Goal: Task Accomplishment & Management: Complete application form

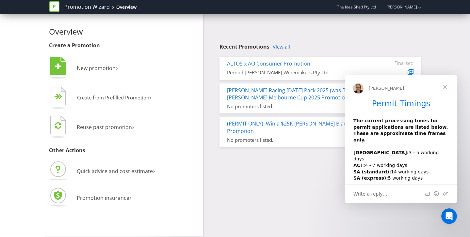
click at [446, 87] on span "Close" at bounding box center [445, 87] width 24 height 24
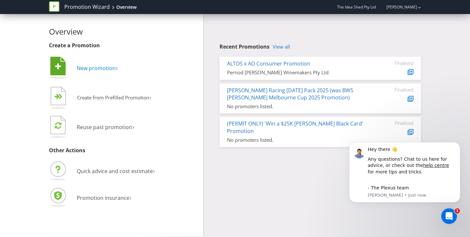
click at [111, 68] on span "New promotion" at bounding box center [96, 68] width 39 height 7
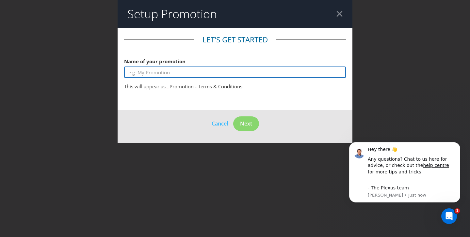
click at [138, 73] on input "text" at bounding box center [235, 72] width 222 height 11
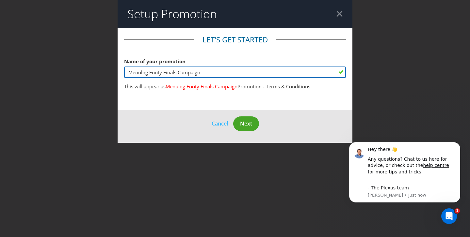
type input "Menulog Footy Finals Campaign"
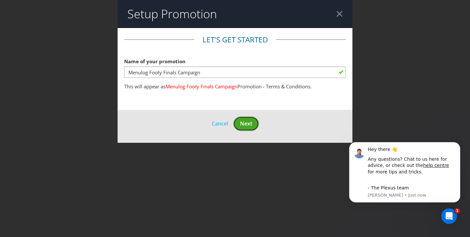
click at [254, 123] on button "Next" at bounding box center [246, 124] width 26 height 15
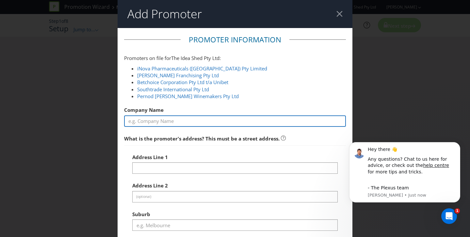
click at [251, 118] on input "text" at bounding box center [235, 121] width 222 height 11
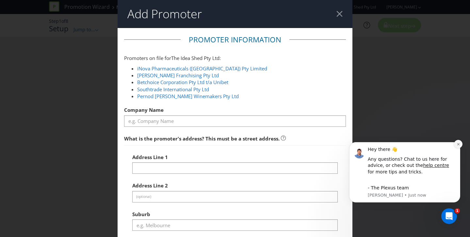
click at [459, 145] on icon "Dismiss notification" at bounding box center [459, 145] width 4 height 4
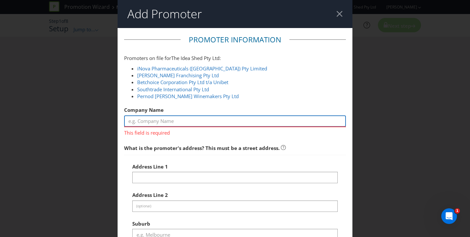
click at [204, 122] on input "text" at bounding box center [235, 121] width 222 height 11
type input "s"
click at [152, 121] on input "Menulog pty Ltd" at bounding box center [235, 121] width 222 height 11
type input "Menulog Pty Ltd"
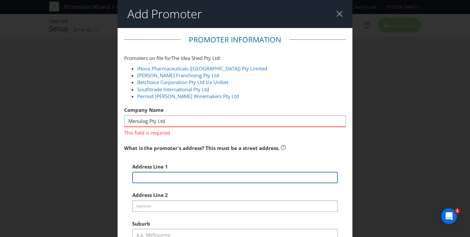
click at [164, 172] on input "text" at bounding box center [235, 177] width 206 height 11
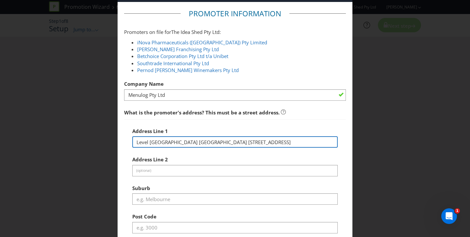
scroll to position [27, 0]
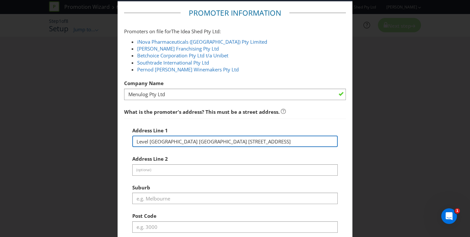
type input "Level [GEOGRAPHIC_DATA] [GEOGRAPHIC_DATA] [STREET_ADDRESS]"
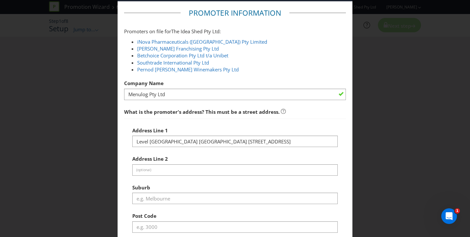
click at [131, 199] on div "Address Line [GEOGRAPHIC_DATA] [STREET_ADDRESS] Address Line 2 (optional) Subur…" at bounding box center [235, 193] width 222 height 148
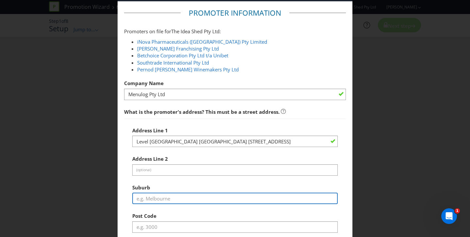
click at [149, 193] on input "text" at bounding box center [235, 198] width 206 height 11
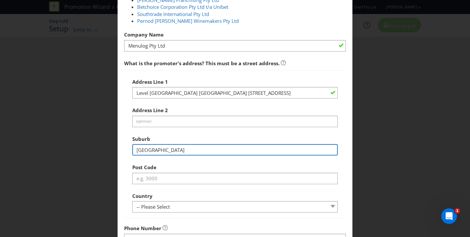
scroll to position [80, 0]
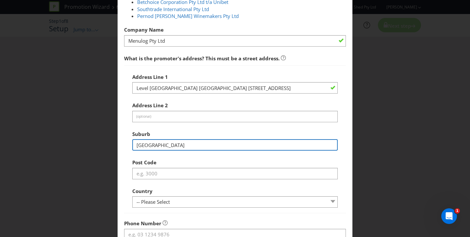
type input "[GEOGRAPHIC_DATA]"
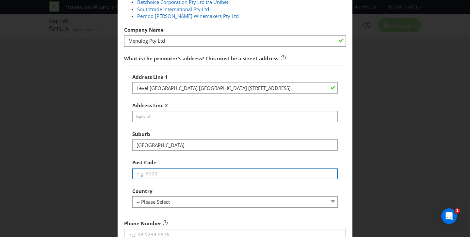
click at [160, 171] on input "text" at bounding box center [235, 173] width 206 height 11
type input "2000"
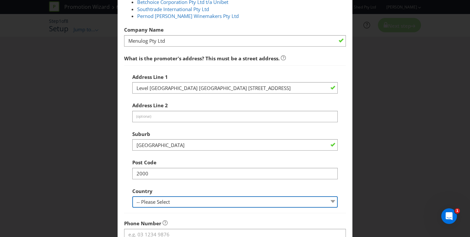
click at [153, 200] on select "-- Please Select [GEOGRAPHIC_DATA] [GEOGRAPHIC_DATA]" at bounding box center [235, 202] width 206 height 11
select select "AU"
click at [132, 197] on select "-- Please Select [GEOGRAPHIC_DATA] [GEOGRAPHIC_DATA]" at bounding box center [235, 202] width 206 height 11
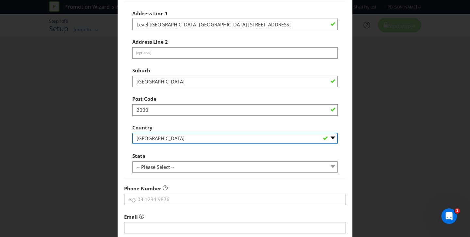
scroll to position [150, 0]
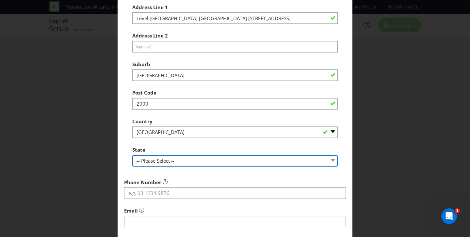
click at [160, 165] on select "-- Please Select -- [GEOGRAPHIC_DATA] [GEOGRAPHIC_DATA] [GEOGRAPHIC_DATA] [GEOG…" at bounding box center [235, 160] width 206 height 11
select select "[GEOGRAPHIC_DATA]"
click at [132, 155] on select "-- Please Select -- [GEOGRAPHIC_DATA] [GEOGRAPHIC_DATA] [GEOGRAPHIC_DATA] [GEOG…" at bounding box center [235, 160] width 206 height 11
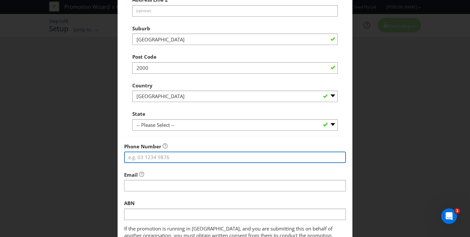
click at [154, 156] on input "tel" at bounding box center [235, 157] width 222 height 11
type input "0478482759"
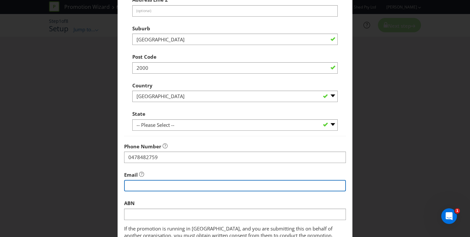
click at [156, 190] on input "string" at bounding box center [235, 185] width 222 height 11
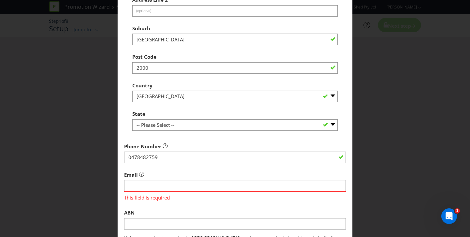
click at [261, 173] on div "Email This field is required" at bounding box center [235, 185] width 222 height 33
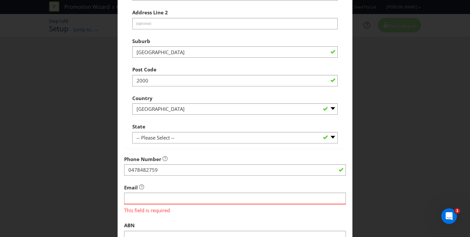
scroll to position [247, 0]
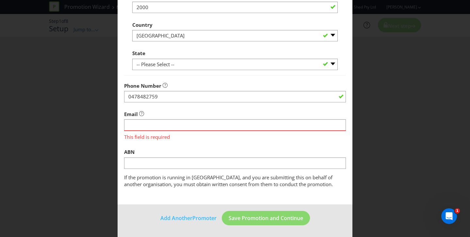
click at [244, 151] on div "ABN" at bounding box center [235, 158] width 222 height 24
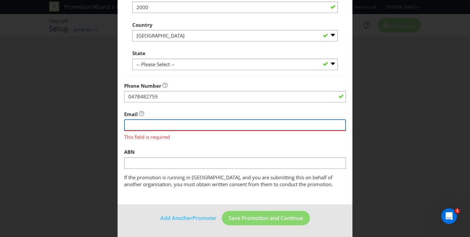
click at [220, 124] on input "string" at bounding box center [235, 125] width 222 height 11
type input "[EMAIL_ADDRESS][DOMAIN_NAME]"
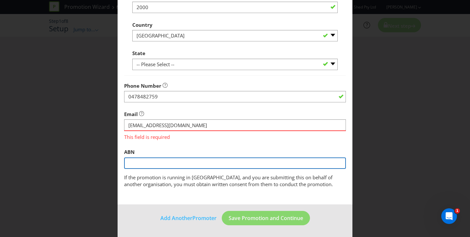
click at [194, 164] on input "text" at bounding box center [235, 163] width 222 height 11
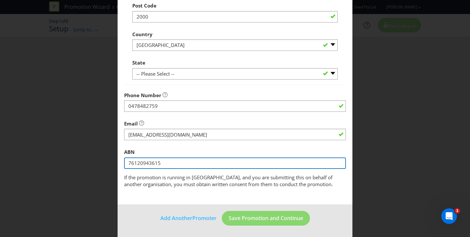
type input "76120943615"
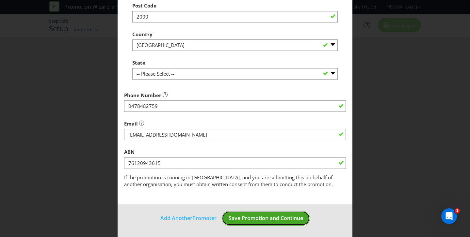
click at [273, 220] on span "Save Promotion and Continue" at bounding box center [266, 218] width 74 height 7
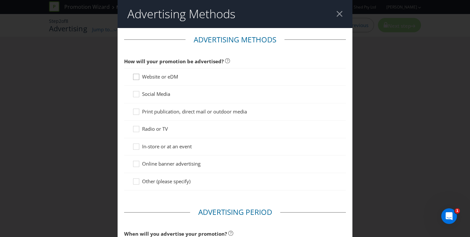
click at [137, 77] on icon at bounding box center [137, 78] width 10 height 10
click at [0, 0] on input "Website or eDM" at bounding box center [0, 0] width 0 height 0
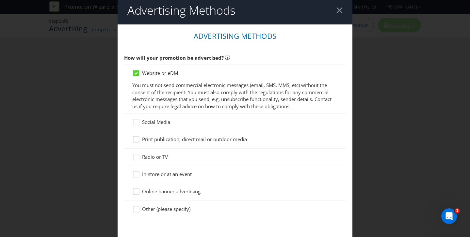
scroll to position [6, 0]
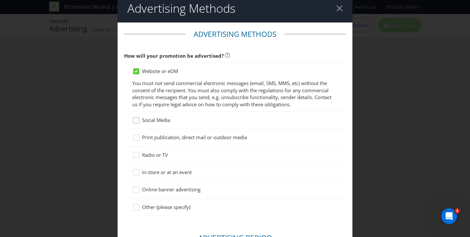
click at [135, 121] on icon at bounding box center [137, 122] width 10 height 10
click at [0, 0] on input "Social Media" at bounding box center [0, 0] width 0 height 0
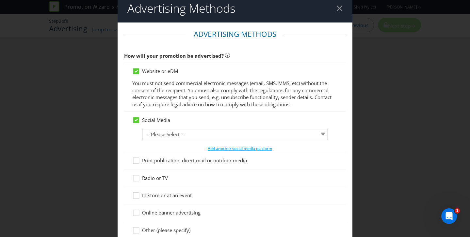
scroll to position [7, 0]
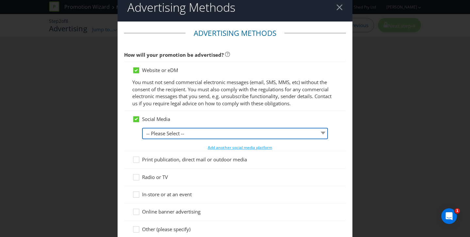
click at [156, 138] on select "-- Please Select -- Facebook X Instagram Snapchat LinkedIn Pinterest Tumblr You…" at bounding box center [235, 133] width 186 height 11
select select "FACEBOOK"
click at [142, 128] on select "-- Please Select -- Facebook X Instagram Snapchat LinkedIn Pinterest Tumblr You…" at bounding box center [235, 133] width 186 height 11
click at [168, 135] on select "-- Please Select -- Facebook X Instagram Snapchat LinkedIn Pinterest Tumblr You…" at bounding box center [235, 133] width 186 height 11
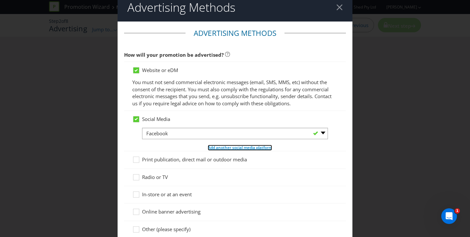
click at [225, 150] on span "Add another social media platform" at bounding box center [240, 148] width 64 height 6
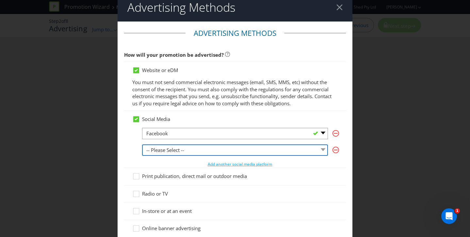
click at [215, 148] on select "-- Please Select -- Facebook X Instagram Snapchat LinkedIn Pinterest Tumblr You…" at bounding box center [235, 150] width 186 height 11
select select "INSTAGRAM"
click at [142, 145] on select "-- Please Select -- Facebook X Instagram Snapchat LinkedIn Pinterest Tumblr You…" at bounding box center [235, 150] width 186 height 11
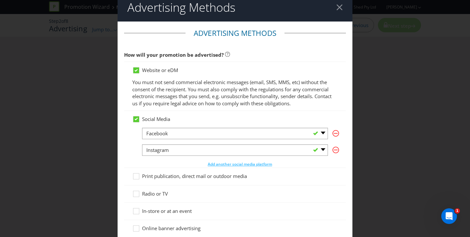
click at [189, 114] on div "Social Media -- Please Select -- Facebook X Instagram Snapchat LinkedIn Pintere…" at bounding box center [235, 139] width 222 height 57
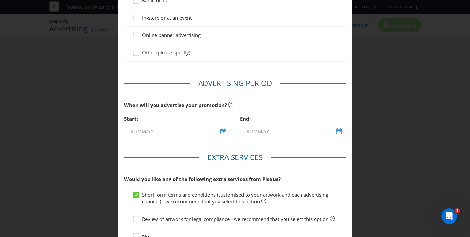
scroll to position [202, 0]
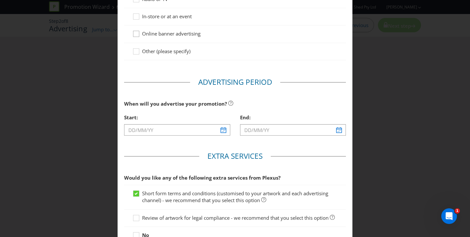
click at [139, 34] on icon at bounding box center [137, 35] width 10 height 10
click at [0, 0] on input "Online banner advertising" at bounding box center [0, 0] width 0 height 0
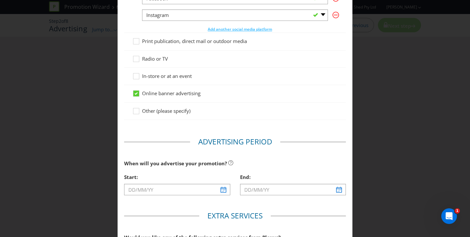
scroll to position [122, 0]
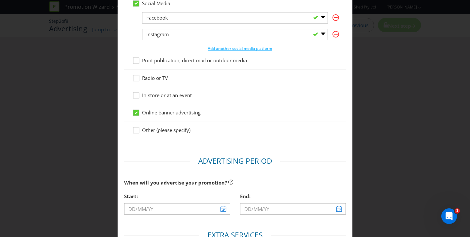
click at [147, 143] on div at bounding box center [235, 141] width 222 height 3
click at [134, 125] on div "Other (please specify)" at bounding box center [235, 130] width 222 height 17
click at [136, 129] on div at bounding box center [136, 128] width 3 height 3
click at [0, 0] on input "Other (please specify)" at bounding box center [0, 0] width 0 height 0
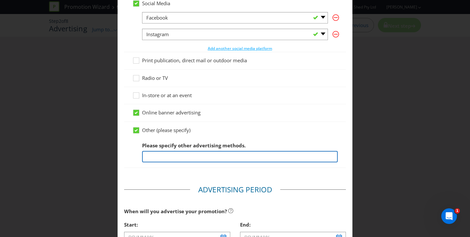
click at [155, 159] on input "text" at bounding box center [240, 156] width 196 height 11
type input "In App"
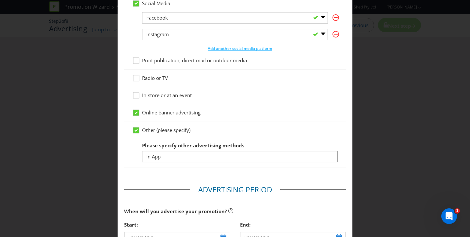
click at [161, 180] on main "Advertising Methods How will your promotion be advertised? Website or eDM You m…" at bounding box center [235, 139] width 235 height 467
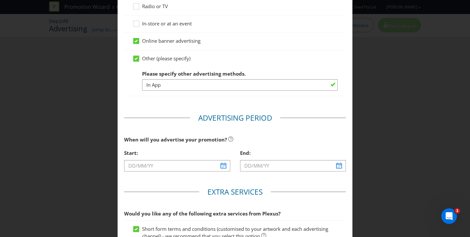
scroll to position [198, 0]
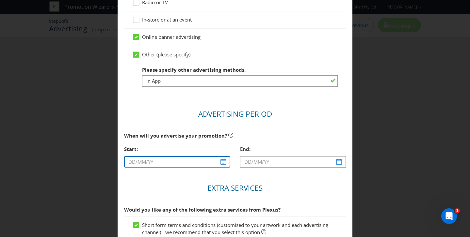
click at [224, 164] on input "text" at bounding box center [177, 161] width 106 height 11
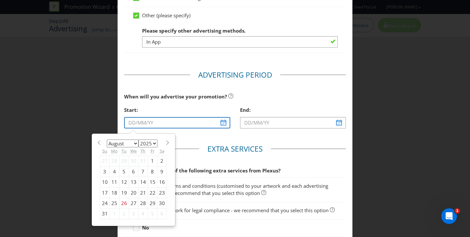
scroll to position [248, 0]
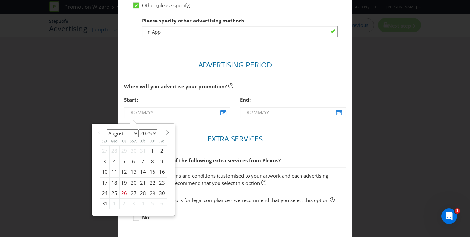
click at [135, 133] on select "January February March April May June July August September October November De…" at bounding box center [123, 134] width 32 height 8
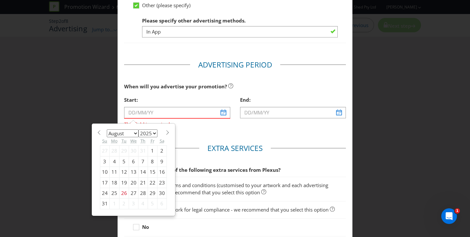
select select "8"
click at [107, 130] on select "January February March April May June July August September October November De…" at bounding box center [123, 134] width 32 height 8
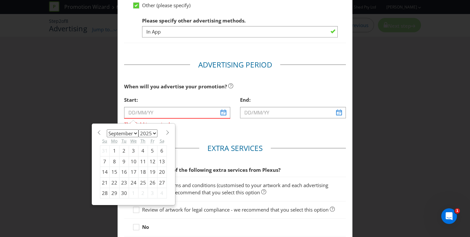
click at [152, 163] on div "12" at bounding box center [152, 161] width 9 height 10
type input "[DATE]"
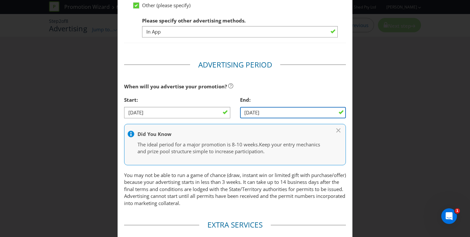
click at [272, 114] on input "[DATE]" at bounding box center [293, 112] width 106 height 11
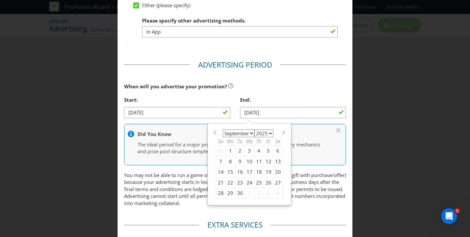
click at [281, 134] on span at bounding box center [283, 132] width 5 height 5
select select "9"
click at [221, 163] on div "5" at bounding box center [220, 161] width 9 height 10
type input "[DATE]"
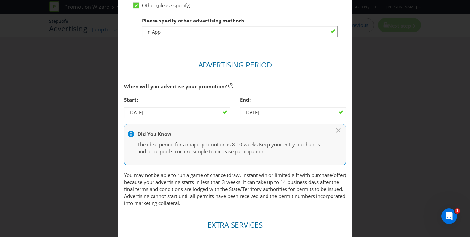
click at [225, 196] on p "You may not be able to run a game of chance (draw, instant win or limited gift …" at bounding box center [235, 189] width 222 height 35
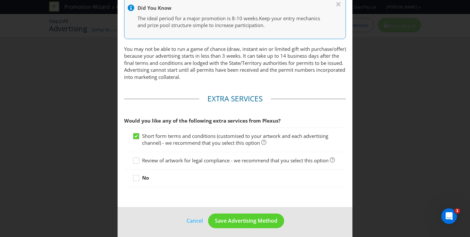
scroll to position [377, 0]
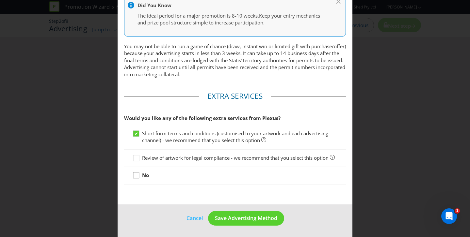
click at [135, 177] on icon at bounding box center [137, 177] width 10 height 10
click at [0, 0] on input "No" at bounding box center [0, 0] width 0 height 0
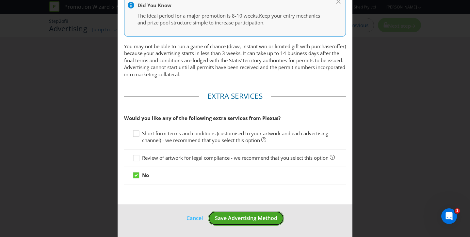
click at [240, 218] on span "Save Advertising Method" at bounding box center [246, 218] width 62 height 7
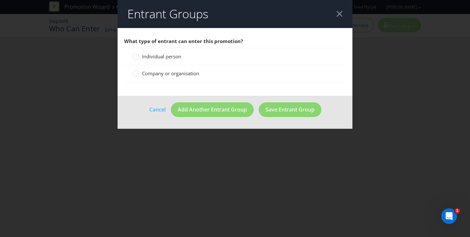
click at [183, 56] on span at bounding box center [181, 56] width 1 height 7
click at [0, 0] on input "Individual person" at bounding box center [0, 0] width 0 height 0
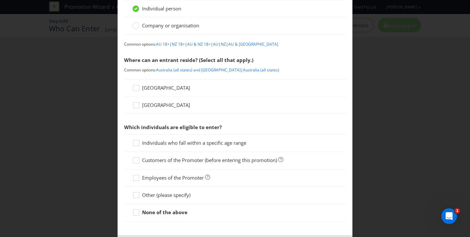
scroll to position [51, 0]
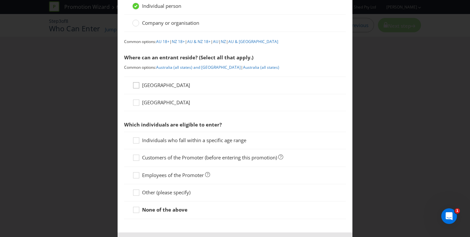
click at [137, 86] on icon at bounding box center [137, 87] width 10 height 10
click at [0, 0] on input "[GEOGRAPHIC_DATA]" at bounding box center [0, 0] width 0 height 0
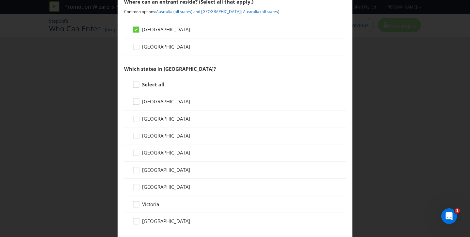
scroll to position [107, 0]
click at [138, 83] on icon at bounding box center [137, 86] width 10 height 10
click at [0, 0] on input "Select all" at bounding box center [0, 0] width 0 height 0
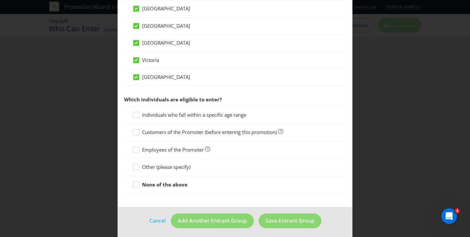
scroll to position [254, 0]
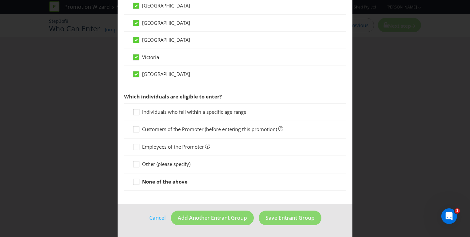
click at [138, 111] on div at bounding box center [136, 109] width 3 height 3
click at [0, 0] on input "Individuals who fall within a specific age range" at bounding box center [0, 0] width 0 height 0
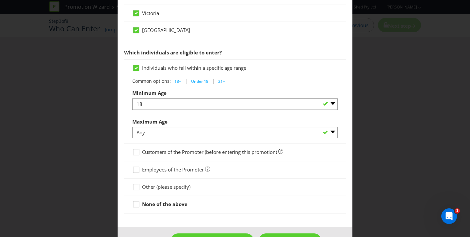
scroll to position [321, 0]
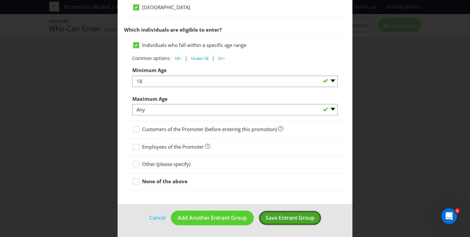
click at [281, 218] on span "Save Entrant Group" at bounding box center [290, 218] width 49 height 7
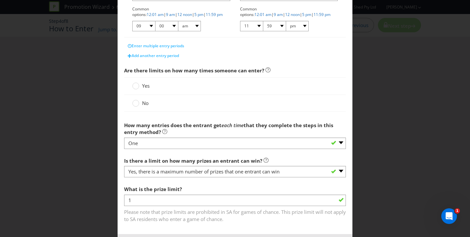
scroll to position [169, 0]
click at [171, 86] on div "Yes" at bounding box center [235, 85] width 206 height 7
click at [143, 84] on span "Yes" at bounding box center [146, 85] width 8 height 7
click at [0, 0] on input "Yes" at bounding box center [0, 0] width 0 height 0
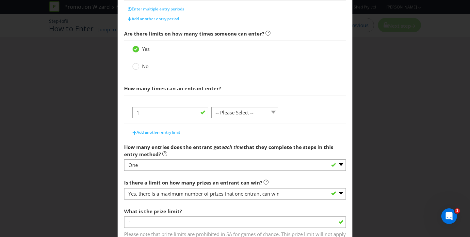
scroll to position [207, 0]
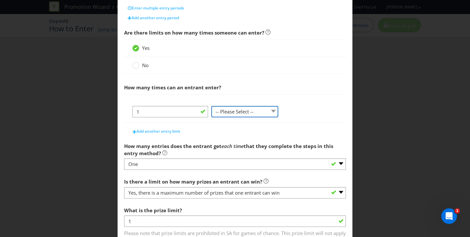
click at [222, 113] on select "-- Please Select -- per person per day per purchase per transaction Other (plea…" at bounding box center [244, 111] width 67 height 11
click at [211, 106] on select "-- Please Select -- per person per day per purchase per transaction Other (plea…" at bounding box center [244, 111] width 67 height 11
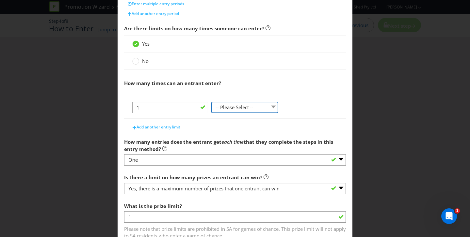
scroll to position [210, 0]
click at [249, 108] on select "-- Please Select -- per person per day per purchase per transaction Other (plea…" at bounding box center [244, 108] width 67 height 11
select select "PER_DAY"
click at [211, 103] on select "-- Please Select -- per person per day per purchase per transaction Other (plea…" at bounding box center [244, 108] width 67 height 11
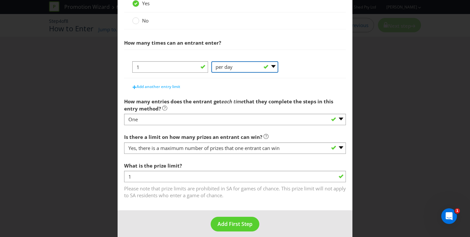
scroll to position [258, 0]
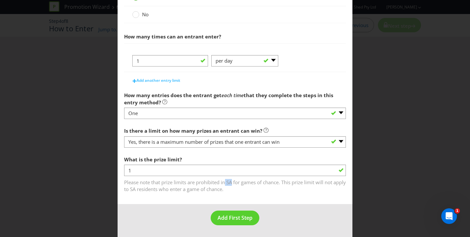
drag, startPoint x: 227, startPoint y: 184, endPoint x: 234, endPoint y: 184, distance: 6.9
click at [234, 184] on span "Please note that prize limits are prohibited in SA for games of chance. This pr…" at bounding box center [235, 185] width 222 height 16
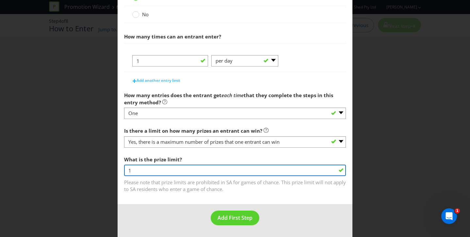
click at [212, 168] on input "1" at bounding box center [235, 170] width 222 height 11
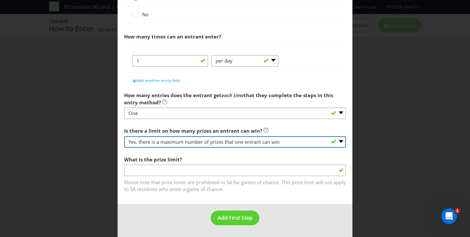
click at [187, 138] on select "-- Please select -- Yes, there is a maximum number of prizes that one entrant c…" at bounding box center [235, 142] width 222 height 11
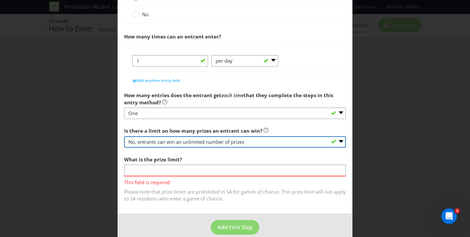
click at [124, 148] on select "-- Please select -- Yes, there is a maximum number of prizes that one entrant c…" at bounding box center [235, 142] width 222 height 11
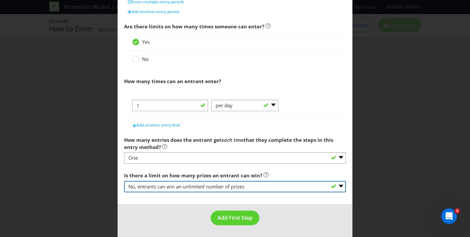
scroll to position [213, 0]
click at [182, 187] on select "-- Please select -- Yes, there is a maximum number of prizes that one entrant c…" at bounding box center [235, 187] width 222 height 11
select select "OTHER"
click at [124, 182] on select "-- Please select -- Yes, there is a maximum number of prizes that one entrant c…" at bounding box center [235, 187] width 222 height 11
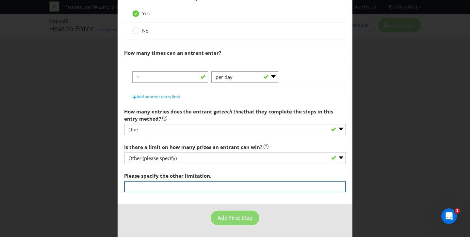
click at [168, 190] on input "text" at bounding box center [235, 186] width 222 height 11
type input "Major Prize Limit of 1 prize per entrant. Minor Prize No Limit."
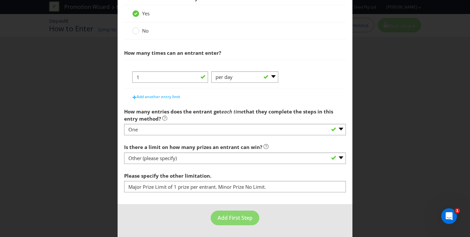
click at [252, 205] on footer "Add First Step" at bounding box center [235, 220] width 235 height 33
click at [235, 217] on span "Add First Step" at bounding box center [235, 218] width 35 height 7
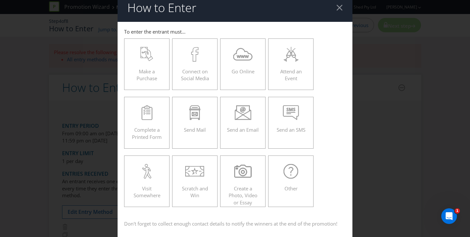
scroll to position [7, 0]
click at [295, 180] on div "Other" at bounding box center [291, 178] width 32 height 29
click at [0, 0] on input "Other" at bounding box center [0, 0] width 0 height 0
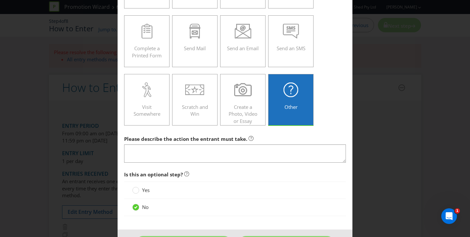
scroll to position [92, 0]
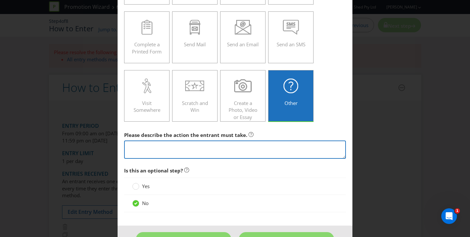
click at [281, 146] on textarea at bounding box center [235, 150] width 222 height 19
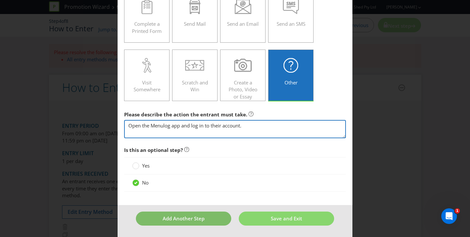
type textarea "Open the Menulog app and log in to their account."
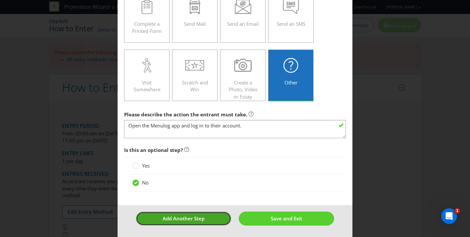
click at [208, 220] on button "Add Another Step" at bounding box center [183, 219] width 95 height 14
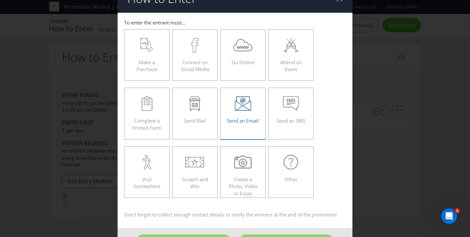
scroll to position [15, 0]
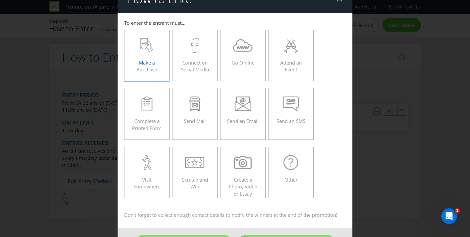
click at [139, 52] on div at bounding box center [147, 45] width 32 height 15
click at [0, 0] on input "Make a Purchase" at bounding box center [0, 0] width 0 height 0
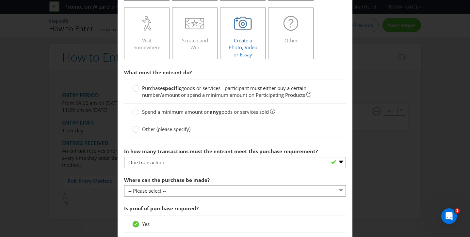
scroll to position [155, 0]
click at [171, 126] on span "Other (please specify)" at bounding box center [166, 129] width 48 height 7
click at [0, 0] on input "Other (please specify)" at bounding box center [0, 0] width 0 height 0
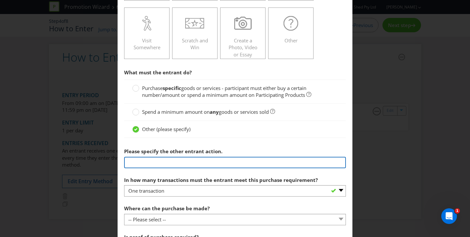
click at [178, 166] on input "text" at bounding box center [235, 162] width 222 height 11
drag, startPoint x: 196, startPoint y: 163, endPoint x: 104, endPoint y: 159, distance: 92.5
click at [104, 159] on div "How to Enter To enter the entrant must... Make a Purchase Connect on Social Med…" at bounding box center [235, 118] width 470 height 237
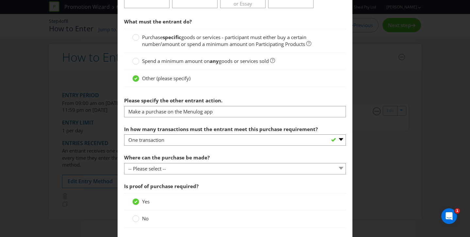
click at [207, 182] on span "Is proof of purchase required?" at bounding box center [235, 186] width 222 height 13
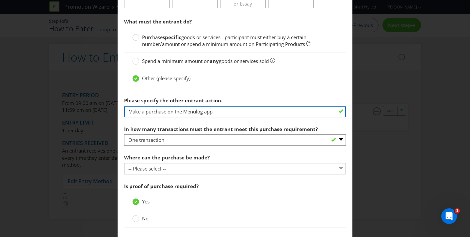
click at [226, 109] on input "Make a purchase on the Menulog app" at bounding box center [235, 111] width 222 height 11
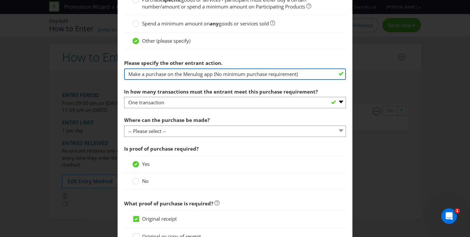
scroll to position [243, 0]
type input "Make a purchase on the Menulog app (No minimum purchase requirement)"
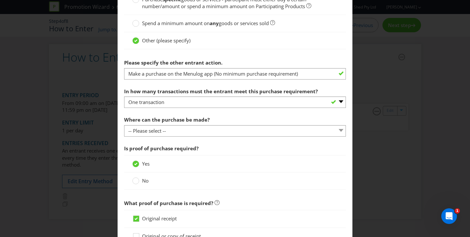
click at [243, 146] on span "Is proof of purchase required?" at bounding box center [235, 148] width 222 height 13
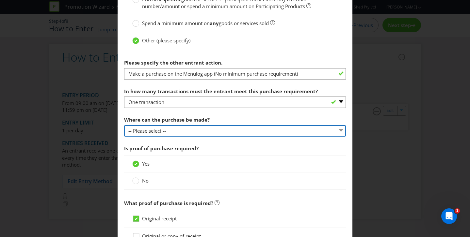
click at [239, 132] on select "-- Please select -- Any stores displaying promotional material (including onlin…" at bounding box center [235, 130] width 222 height 11
select select "OTHER"
click at [124, 125] on select "-- Please select -- Any stores displaying promotional material (including onlin…" at bounding box center [235, 130] width 222 height 11
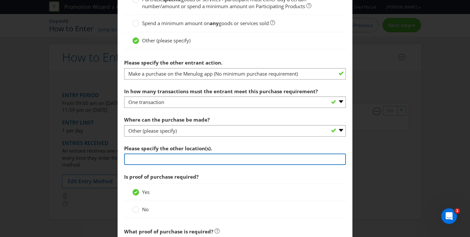
click at [215, 160] on input "text" at bounding box center [235, 159] width 222 height 11
type input "Menulog app. App only."
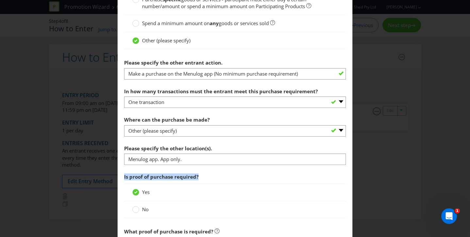
click at [226, 173] on span "Is proof of purchase required?" at bounding box center [235, 177] width 222 height 13
click at [233, 171] on span "Is proof of purchase required?" at bounding box center [235, 177] width 222 height 13
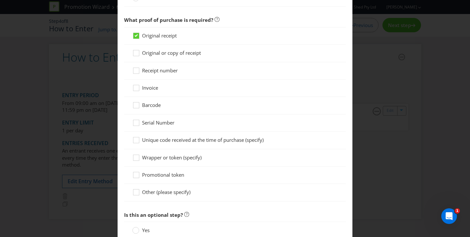
scroll to position [456, 0]
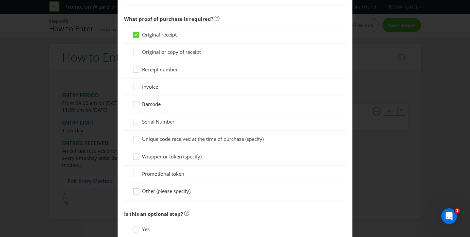
click at [137, 194] on icon at bounding box center [137, 193] width 10 height 10
click at [0, 0] on input "Other (please specify)" at bounding box center [0, 0] width 0 height 0
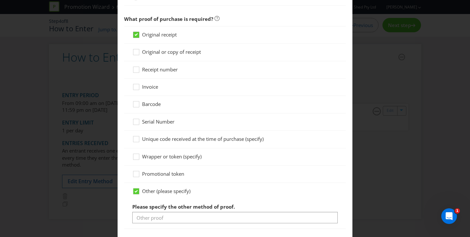
click at [136, 35] on icon at bounding box center [136, 34] width 3 height 3
click at [0, 0] on input "Original receipt" at bounding box center [0, 0] width 0 height 0
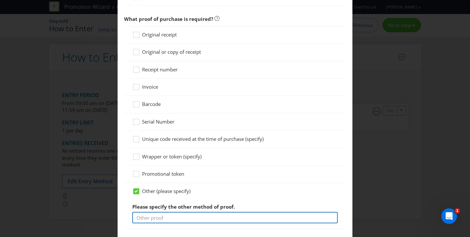
click at [168, 217] on input "text" at bounding box center [235, 217] width 206 height 11
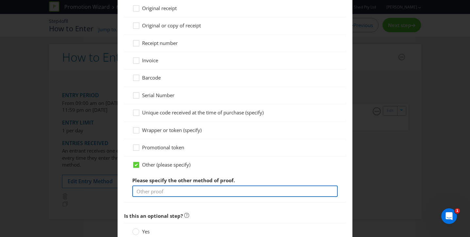
scroll to position [467, 0]
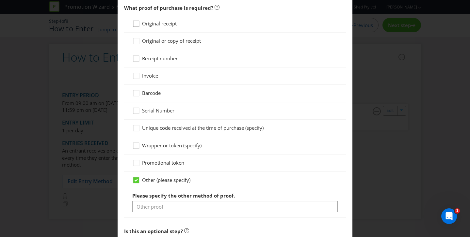
click at [138, 22] on icon at bounding box center [137, 25] width 10 height 10
click at [0, 0] on input "Original receipt" at bounding box center [0, 0] width 0 height 0
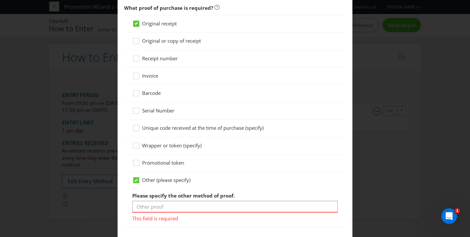
click at [136, 22] on icon at bounding box center [136, 23] width 3 height 3
click at [0, 0] on input "Original receipt" at bounding box center [0, 0] width 0 height 0
click at [137, 41] on icon at bounding box center [137, 43] width 10 height 10
click at [0, 0] on input "Original or copy of receipt" at bounding box center [0, 0] width 0 height 0
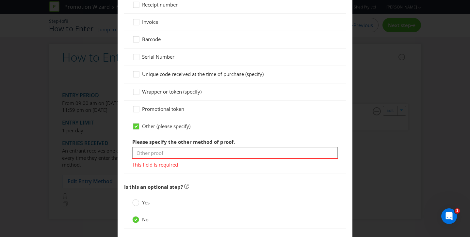
scroll to position [526, 0]
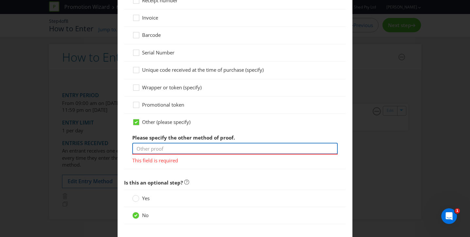
click at [168, 151] on input "text" at bounding box center [235, 148] width 206 height 11
click at [135, 149] on input "Order History" at bounding box center [235, 148] width 206 height 11
type input "In-app Order History"
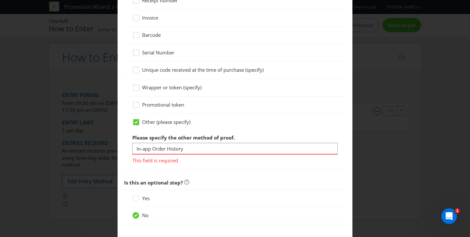
click at [202, 155] on div "This field is required" at bounding box center [235, 159] width 206 height 10
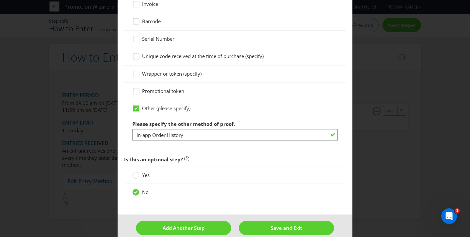
scroll to position [549, 0]
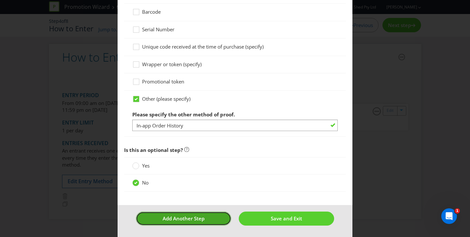
click at [203, 218] on span "Add Another Step" at bounding box center [184, 219] width 42 height 7
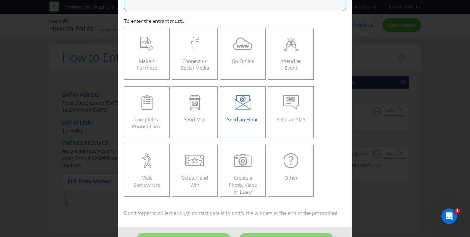
scroll to position [75, 0]
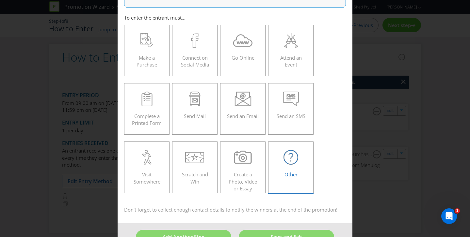
click at [300, 163] on div at bounding box center [291, 157] width 32 height 15
click at [0, 0] on input "Other" at bounding box center [0, 0] width 0 height 0
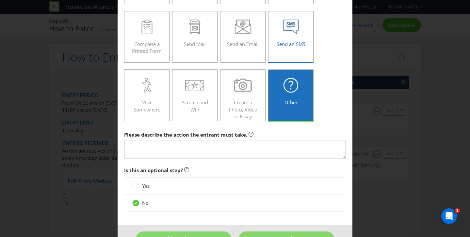
scroll to position [148, 0]
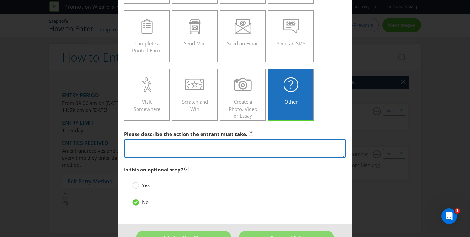
click at [236, 145] on textarea at bounding box center [235, 148] width 222 height 19
click at [185, 146] on textarea "Play the Footy Finals In App game for their chance to win." at bounding box center [235, 148] width 222 height 19
click at [177, 144] on textarea "Play the Footy Finals In app game for their chance to win." at bounding box center [235, 148] width 222 height 19
click at [265, 146] on textarea "Play the Footy Finals in app game for their chance to win." at bounding box center [235, 148] width 222 height 19
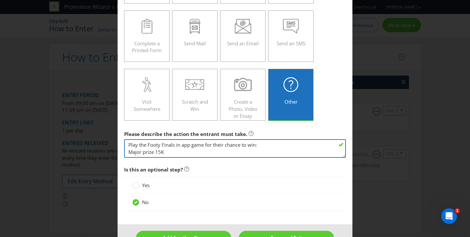
click at [155, 150] on textarea "Play the Footy Finals in app game for their chance to win: Major prize 15K" at bounding box center [235, 148] width 222 height 19
click at [171, 155] on textarea "Play the Footy Finals in app game for their chance to win: Major prize: 15K" at bounding box center [235, 148] width 222 height 19
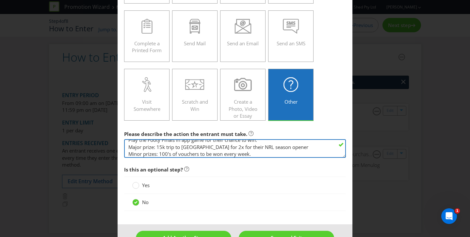
type textarea "Play the Footy Finals in app game for their chance to win: Major prize: 15k tri…"
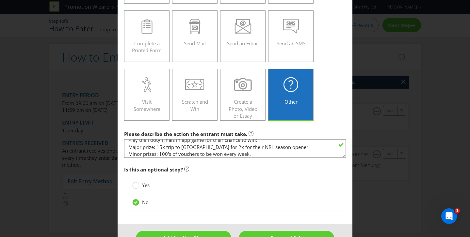
click at [326, 130] on div "Please describe the action the entrant must take. Play the Footy Finals in app …" at bounding box center [235, 143] width 222 height 31
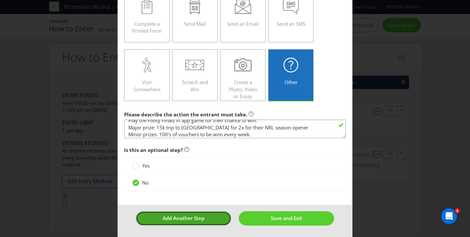
click at [201, 217] on span "Add Another Step" at bounding box center [184, 218] width 42 height 7
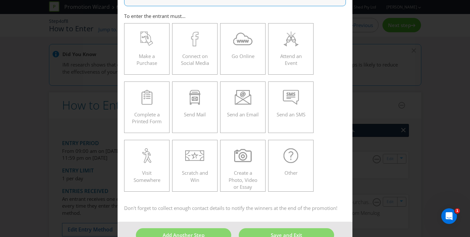
scroll to position [93, 0]
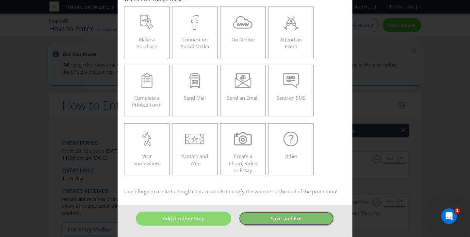
click at [289, 220] on span "Save and Exit" at bounding box center [286, 219] width 31 height 7
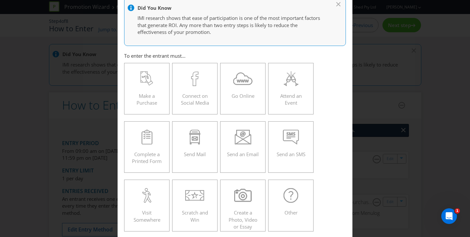
scroll to position [0, 0]
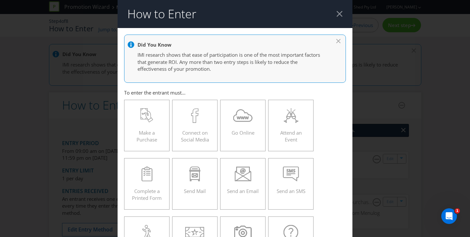
click at [338, 39] on icon at bounding box center [339, 40] width 7 height 3
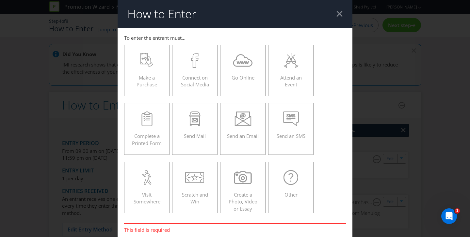
click at [340, 13] on div at bounding box center [339, 14] width 6 height 6
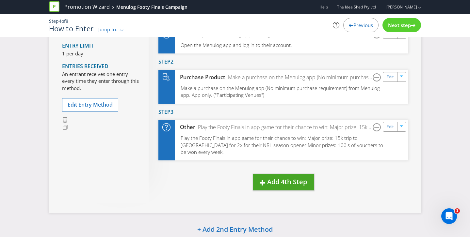
scroll to position [109, 0]
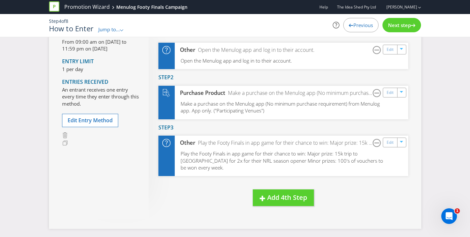
click at [400, 24] on span "Next step" at bounding box center [399, 25] width 23 height 7
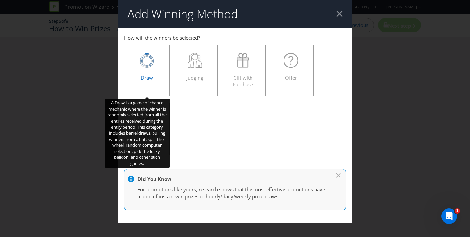
click at [155, 73] on div "Draw" at bounding box center [147, 67] width 32 height 29
click at [0, 0] on input "Draw" at bounding box center [0, 0] width 0 height 0
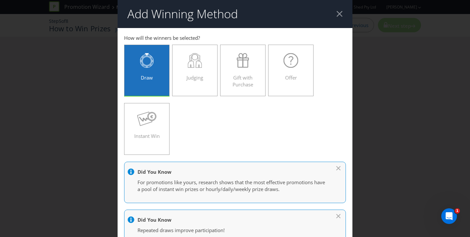
click at [212, 142] on div "Draw Judging Gift with Purchase Offer Instant Win" at bounding box center [235, 99] width 222 height 117
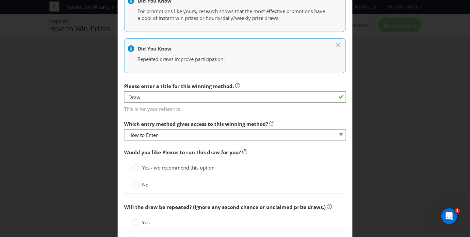
scroll to position [173, 0]
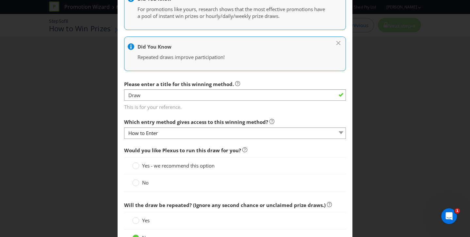
click at [169, 170] on div "Yes - we recommend this option" at bounding box center [235, 165] width 222 height 17
click at [135, 166] on circle at bounding box center [136, 166] width 7 height 7
click at [0, 0] on input "Yes - we recommend this option" at bounding box center [0, 0] width 0 height 0
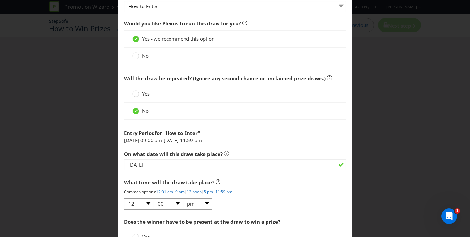
scroll to position [302, 0]
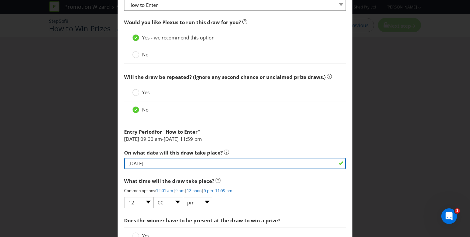
click at [156, 167] on input "[DATE]" at bounding box center [235, 163] width 222 height 11
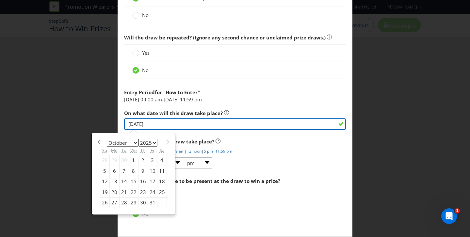
scroll to position [343, 0]
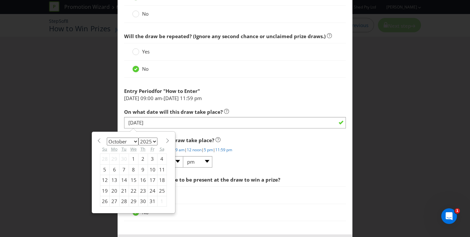
click at [144, 169] on div "9" at bounding box center [142, 170] width 9 height 10
type input "[DATE]"
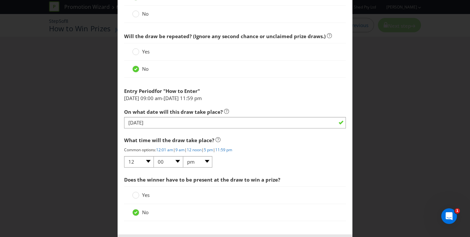
click at [260, 157] on div "What time will the draw take place? Common options: 12:01 am | 9 am | 12 noon |…" at bounding box center [235, 151] width 222 height 35
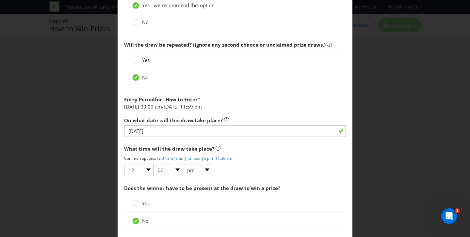
scroll to position [373, 0]
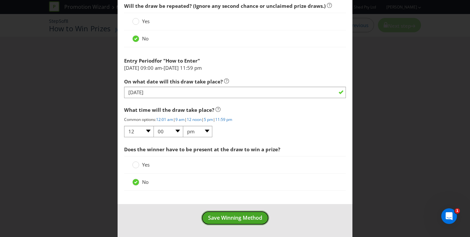
click at [243, 216] on span "Save Winning Method" at bounding box center [235, 218] width 54 height 7
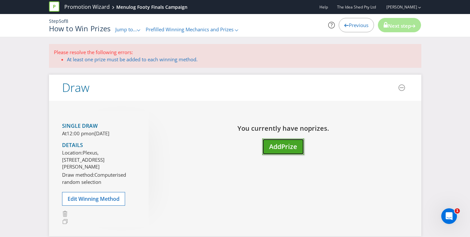
click at [278, 148] on span "Add" at bounding box center [275, 146] width 12 height 9
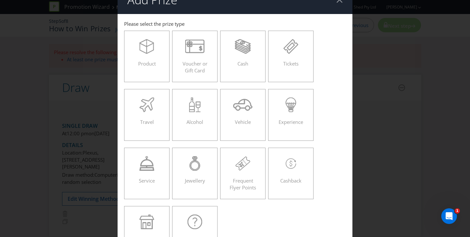
scroll to position [17, 0]
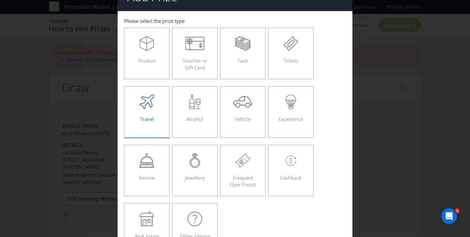
click at [164, 119] on label "Travel" at bounding box center [147, 112] width 46 height 52
click at [0, 0] on input "Travel" at bounding box center [0, 0] width 0 height 0
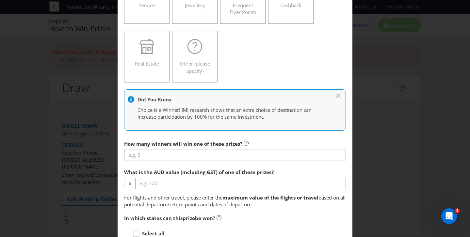
scroll to position [190, 0]
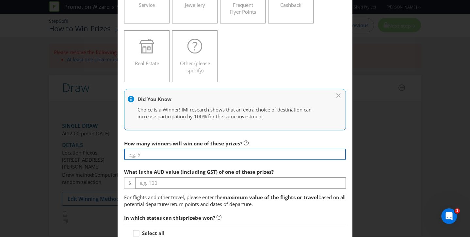
click at [195, 158] on input "number" at bounding box center [235, 154] width 222 height 11
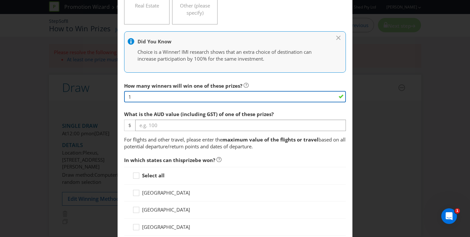
scroll to position [249, 0]
type input "1"
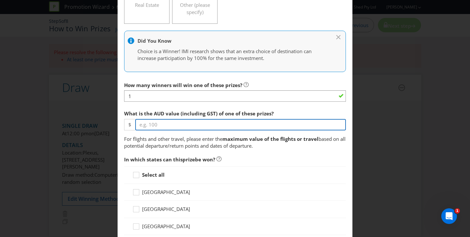
click at [190, 127] on input "number" at bounding box center [240, 124] width 211 height 11
type input "15000"
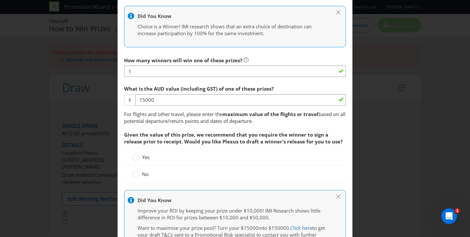
scroll to position [274, 0]
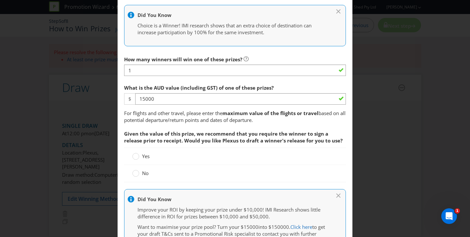
click at [159, 162] on div "Yes" at bounding box center [235, 156] width 222 height 17
click at [144, 157] on span "Yes" at bounding box center [146, 156] width 8 height 7
click at [0, 0] on input "Yes" at bounding box center [0, 0] width 0 height 0
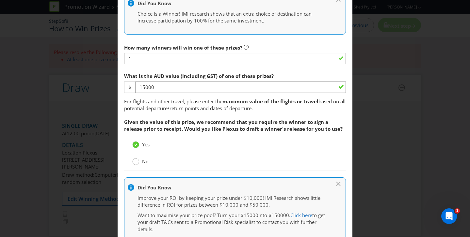
click at [138, 161] on circle at bounding box center [136, 162] width 7 height 7
click at [0, 0] on input "No" at bounding box center [0, 0] width 0 height 0
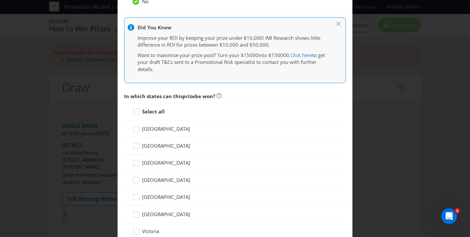
scroll to position [447, 0]
click at [136, 114] on icon at bounding box center [137, 113] width 10 height 10
click at [0, 0] on input "Select all" at bounding box center [0, 0] width 0 height 0
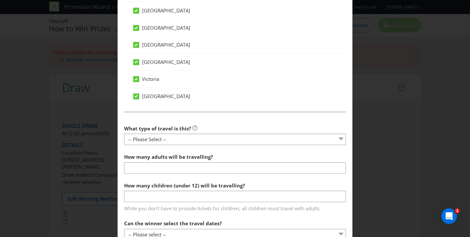
scroll to position [659, 0]
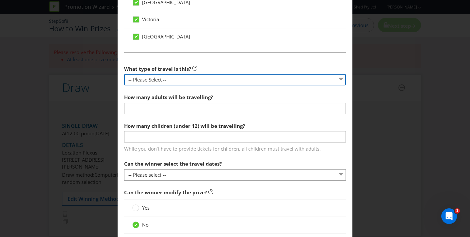
click at [168, 84] on select "-- Please Select -- Flight Accommodation Car Hire Bus Train Cruise Transfers Ot…" at bounding box center [235, 79] width 222 height 11
select select "OTHER"
click at [124, 74] on select "-- Please Select -- Flight Accommodation Car Hire Bus Train Cruise Transfers Ot…" at bounding box center [235, 79] width 222 height 11
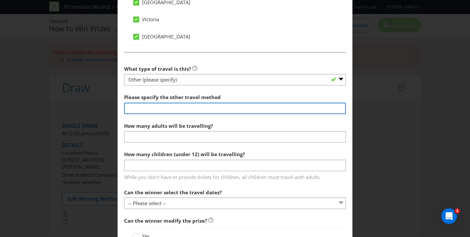
click at [156, 111] on input "text" at bounding box center [235, 108] width 222 height 11
type input "Trip to [GEOGRAPHIC_DATA] flights and accommodation"
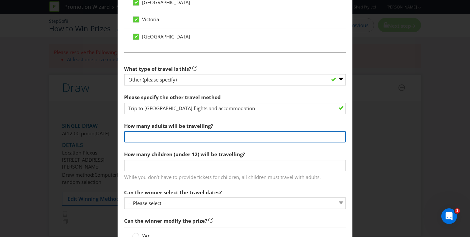
click at [166, 139] on input "number" at bounding box center [235, 136] width 222 height 11
type input "2"
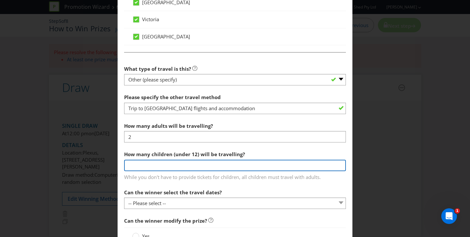
click at [173, 163] on input "number" at bounding box center [235, 165] width 222 height 11
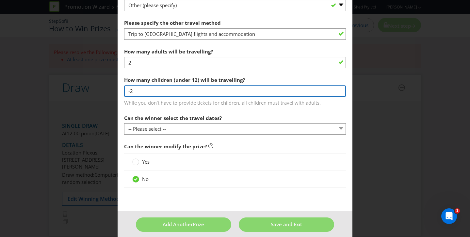
scroll to position [739, 0]
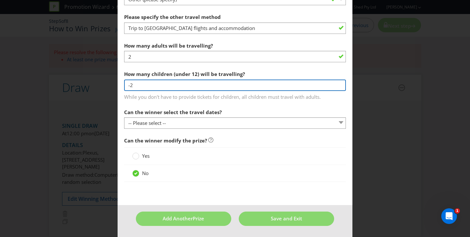
type input "-2"
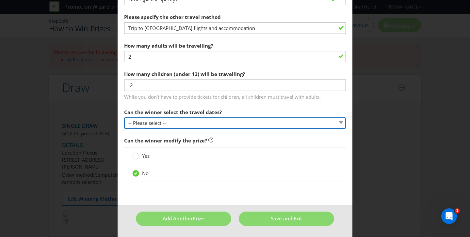
click at [175, 123] on div "Can the winner select the travel dates? -- Please select -- Yes No, travel must…" at bounding box center [235, 118] width 222 height 24
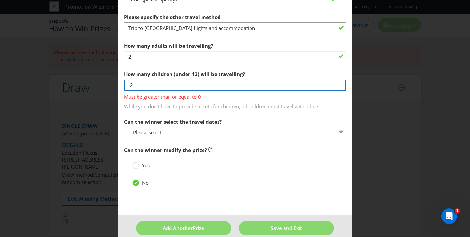
click at [171, 86] on input "-2" at bounding box center [235, 85] width 222 height 11
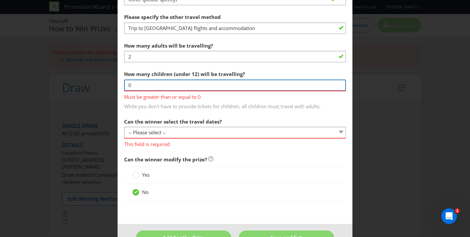
type input "0"
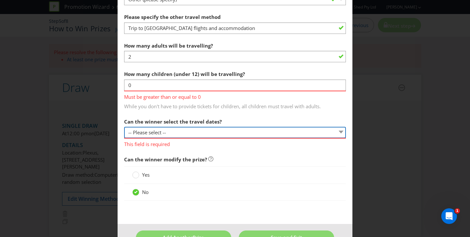
click at [165, 131] on div "Can the winner select the travel dates? -- Please select -- Yes No, travel must…" at bounding box center [235, 131] width 222 height 33
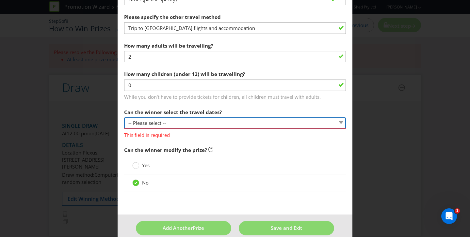
select select "NO_SPECIFIC_DATES"
click at [124, 118] on select "-- Please select -- Yes No, travel must be taken on specific dates No, the Prom…" at bounding box center [235, 123] width 222 height 11
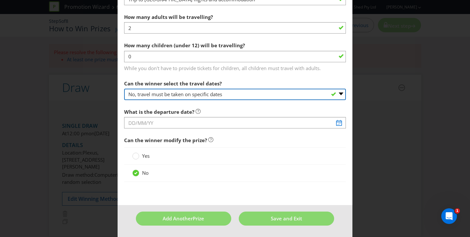
scroll to position [768, 0]
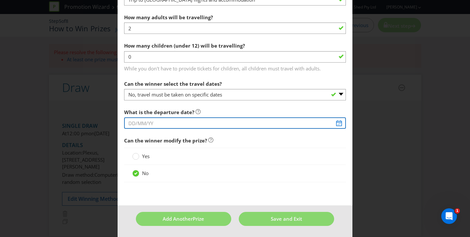
click at [341, 126] on input "text" at bounding box center [235, 123] width 222 height 11
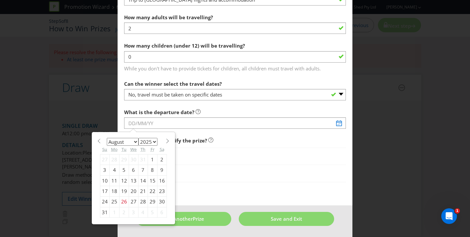
click at [135, 143] on select "January February March April May June July August September October November De…" at bounding box center [123, 142] width 32 height 8
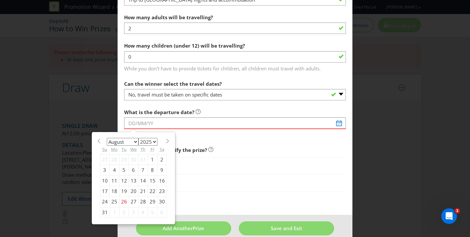
select select "1"
click at [107, 138] on select "January February March April May June July August September October November De…" at bounding box center [123, 142] width 32 height 8
click at [155, 143] on select "2025 2026 2027 2028 2029 2030 2031 2032 2033 2034 2035" at bounding box center [148, 142] width 19 height 8
select select "2026"
click at [139, 138] on select "2025 2026 2027 2028 2029 2030 2031 2032 2033 2034 2035" at bounding box center [148, 142] width 19 height 8
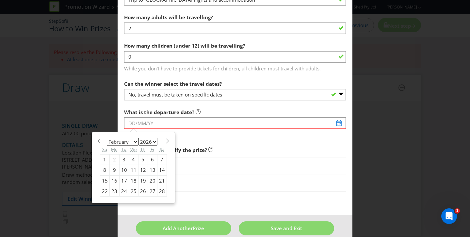
click at [133, 192] on div "25" at bounding box center [133, 192] width 9 height 10
type input "[DATE]"
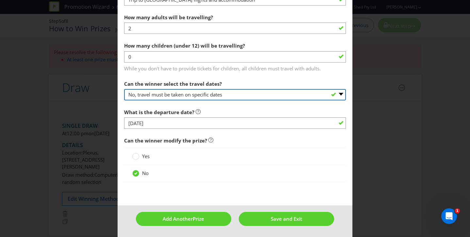
click at [198, 93] on select "-- Please select -- Yes No, travel must be taken on specific dates No, the Prom…" at bounding box center [235, 94] width 222 height 11
select select "NO_BETWEEN_DATES"
click at [124, 89] on select "-- Please select -- Yes No, travel must be taken on specific dates No, the Prom…" at bounding box center [235, 94] width 222 height 11
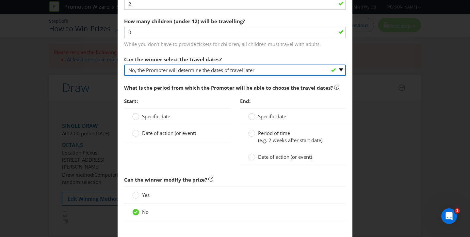
scroll to position [792, 0]
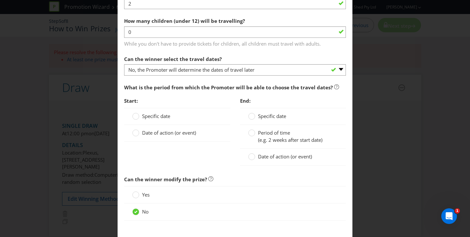
click at [165, 115] on span "Specific date" at bounding box center [156, 116] width 28 height 7
click at [0, 0] on input "Specific date" at bounding box center [0, 0] width 0 height 0
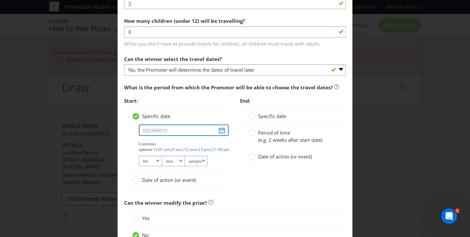
click at [198, 132] on input "text" at bounding box center [184, 130] width 90 height 11
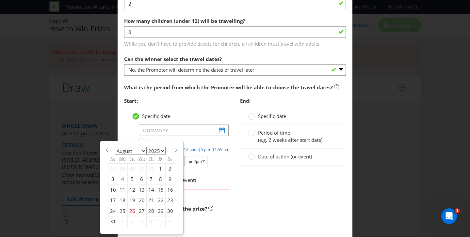
click at [125, 210] on div "25" at bounding box center [123, 211] width 10 height 10
type input "[DATE]"
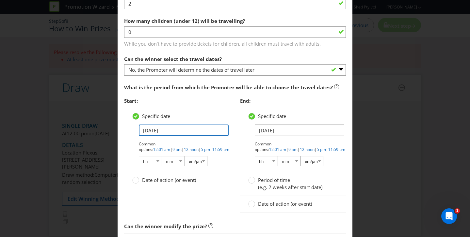
click at [188, 132] on input "[DATE]" at bounding box center [184, 130] width 90 height 11
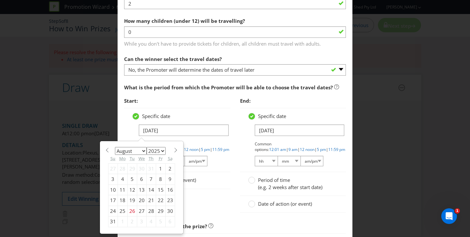
click at [147, 153] on select "2025 2026 2027 2028 2029 2030 2031 2032 2033 2034 2035" at bounding box center [156, 151] width 19 height 8
click at [147, 147] on select "2025 2026 2027 2028 2029 2030 2031 2032 2033 2034 2035" at bounding box center [156, 151] width 19 height 8
click at [144, 152] on select "January February March April May June July August September October November De…" at bounding box center [131, 151] width 32 height 8
select select "1"
click at [115, 147] on select "January February March April May June July August September October November De…" at bounding box center [131, 151] width 32 height 8
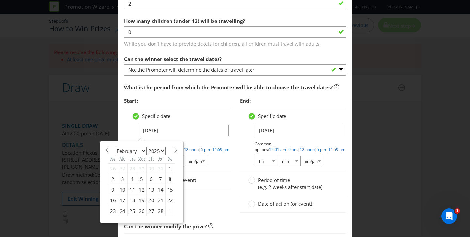
click at [132, 209] on div "25" at bounding box center [131, 211] width 9 height 10
type input "[DATE]"
click at [163, 130] on input "[DATE]" at bounding box center [184, 130] width 90 height 11
click at [160, 151] on select "2025 2026 2027 2028 2029 2030 2031 2032 2033 2034 2035" at bounding box center [156, 151] width 19 height 8
select select "2026"
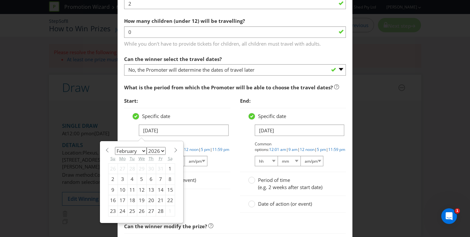
click at [147, 147] on select "2025 2026 2027 2028 2029 2030 2031 2032 2033 2034 2035" at bounding box center [156, 151] width 19 height 8
click at [196, 109] on div "Specific date [DATE] January February March April May June July August Septembe…" at bounding box center [177, 140] width 106 height 64
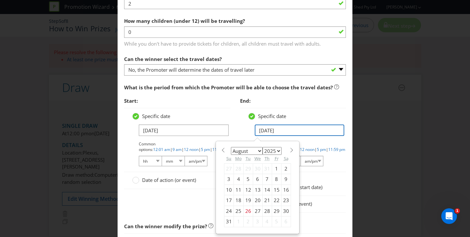
click at [285, 129] on input "[DATE]" at bounding box center [300, 130] width 90 height 11
click at [259, 150] on select "January February March April May June July August September October November De…" at bounding box center [247, 151] width 32 height 8
select select "2"
click at [231, 147] on select "January February March April May June July August September October November De…" at bounding box center [247, 151] width 32 height 8
click at [278, 151] on select "2025 2026 2027 2028 2029 2030 2031 2032 2033 2034 2035" at bounding box center [272, 151] width 19 height 8
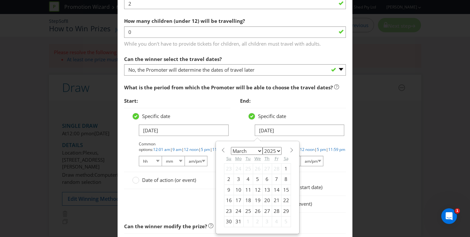
select select "2026"
click at [263, 147] on select "2025 2026 2027 2028 2029 2030 2031 2032 2033 2034 2035" at bounding box center [272, 151] width 19 height 8
click at [229, 168] on div "1" at bounding box center [228, 169] width 9 height 10
type input "[DATE]"
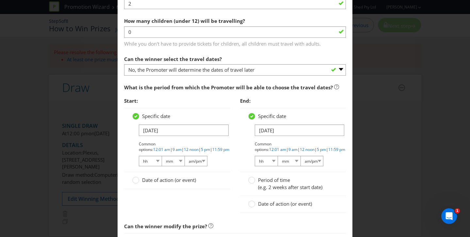
click at [304, 111] on div "Specific date [DATE] Common options: 12:01 am | 9 am | 12 noon | 5 pm | 11:59 p…" at bounding box center [293, 140] width 106 height 64
click at [236, 128] on div "End: Specific date [DATE] Common options: 12:01 am | 9 am | 12 noon | 5 pm | 11…" at bounding box center [293, 156] width 116 height 125
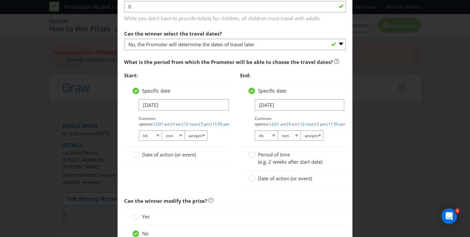
scroll to position [819, 0]
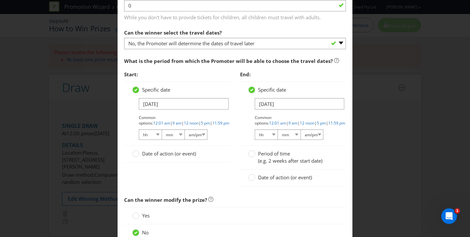
click at [235, 125] on div "Start: Specific date [DATE] Common options: 12:01 am | 9 am | 12 noon | 5 pm | …" at bounding box center [235, 130] width 232 height 125
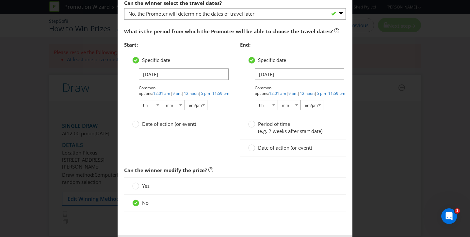
scroll to position [879, 0]
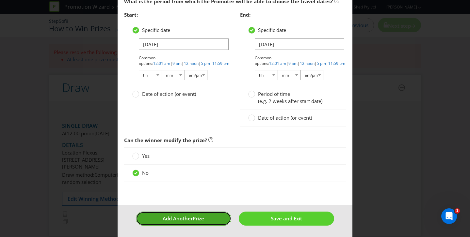
click at [204, 217] on span "Prize" at bounding box center [198, 219] width 11 height 7
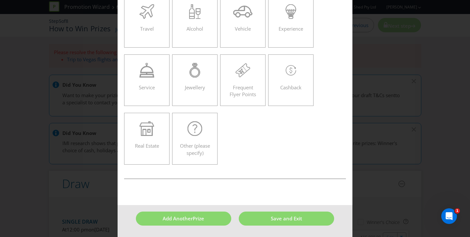
scroll to position [28, 0]
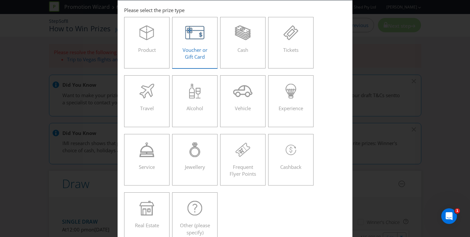
click at [197, 47] on span "Voucher or Gift Card" at bounding box center [195, 53] width 25 height 13
click at [0, 0] on input "Voucher or Gift Card" at bounding box center [0, 0] width 0 height 0
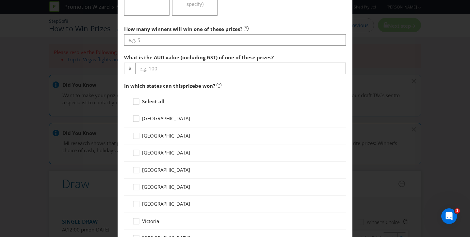
scroll to position [258, 0]
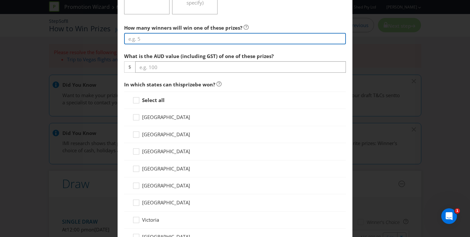
click at [204, 40] on input "number" at bounding box center [235, 38] width 222 height 11
type input "4000"
click at [195, 38] on input "4000" at bounding box center [235, 38] width 222 height 11
type input "4000"
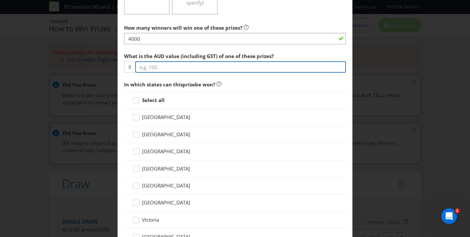
click at [202, 66] on input "number" at bounding box center [240, 66] width 211 height 11
type input "15"
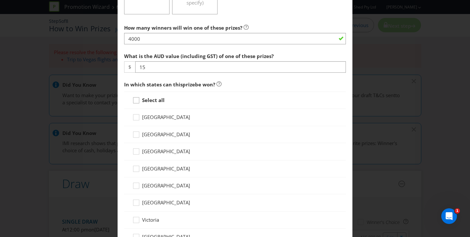
click at [139, 100] on icon at bounding box center [137, 102] width 10 height 10
click at [0, 0] on input "Select all" at bounding box center [0, 0] width 0 height 0
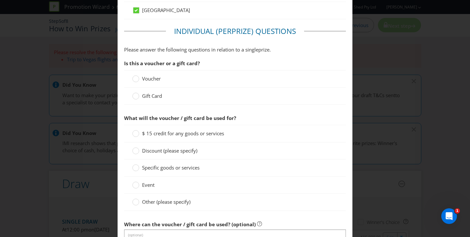
scroll to position [487, 0]
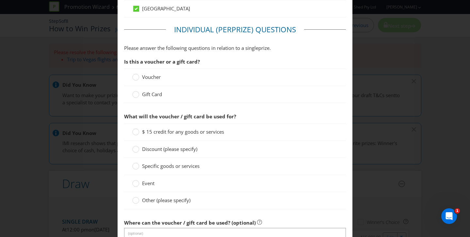
click at [172, 79] on div "Voucher" at bounding box center [235, 77] width 206 height 7
click at [144, 78] on span "Voucher" at bounding box center [151, 77] width 19 height 7
click at [0, 0] on input "Voucher" at bounding box center [0, 0] width 0 height 0
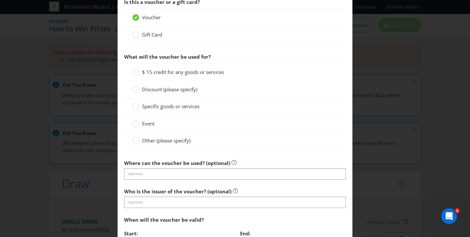
scroll to position [549, 0]
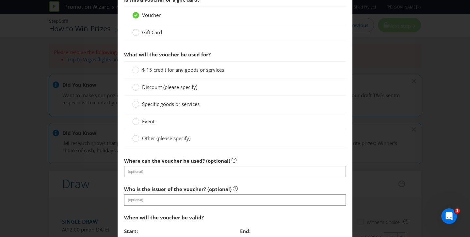
click at [169, 104] on span "Specific goods or services" at bounding box center [170, 104] width 57 height 7
click at [0, 0] on input "Specific goods or services" at bounding box center [0, 0] width 0 height 0
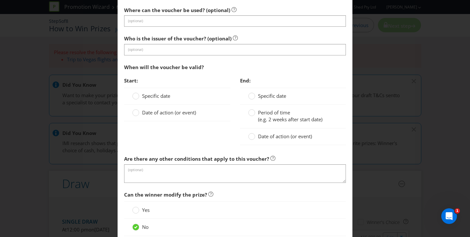
scroll to position [729, 0]
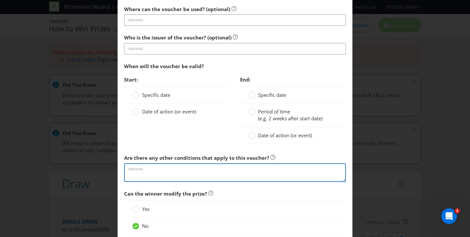
click at [179, 169] on textarea at bounding box center [235, 173] width 222 height 19
paste textarea "Currently the below is what we are capable of funding and distributing, it will…"
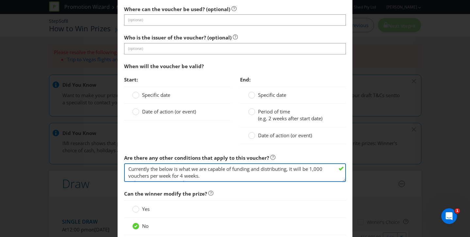
click at [204, 176] on textarea "Currently the below is what we are capable of funding and distributing, it will…" at bounding box center [235, 173] width 222 height 19
drag, startPoint x: 292, startPoint y: 169, endPoint x: 119, endPoint y: 167, distance: 173.1
click at [126, 171] on textarea "It will be 1,000 vouchers per week for 4 weeks. Coles Liquor: 1000 vouchers, $2…" at bounding box center [235, 173] width 222 height 19
click at [129, 170] on textarea ".It will be 1,000 vouchers per week for 4 weeks. Coles Liquor: 1000 vouchers, $…" at bounding box center [235, 173] width 222 height 19
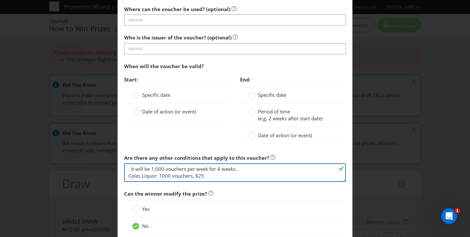
click at [126, 169] on textarea ". It will be 1,000 vouchers per week for 4 weeks. Coles Liquor: 1000 vouchers, …" at bounding box center [235, 173] width 222 height 19
click at [263, 171] on textarea "Minor Prize will consist of vouchers from 5x brands. It will be 1,000 vouchers …" at bounding box center [235, 173] width 222 height 19
click at [157, 176] on textarea "Minor Prize will consist of vouchers from 5x brands. It will have 1,000 voucher…" at bounding box center [235, 173] width 222 height 19
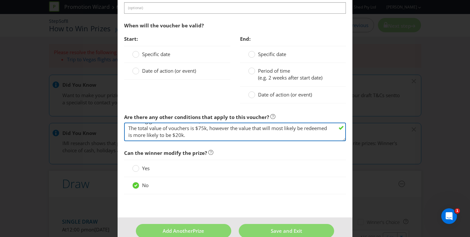
scroll to position [782, 0]
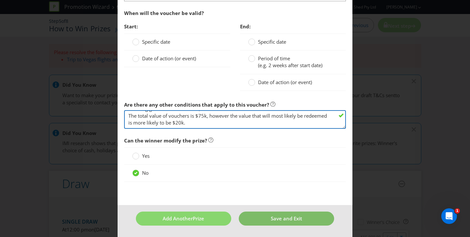
type textarea "Minor Prize will consist of vouchers from 5x brands. It will have 1,000 voucher…"
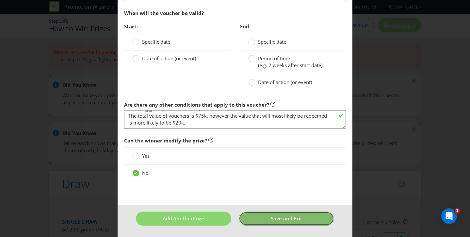
click at [279, 214] on button "Save and Exit" at bounding box center [286, 219] width 95 height 14
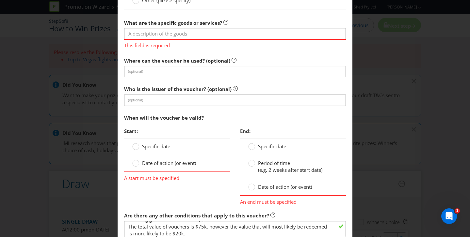
scroll to position [670, 0]
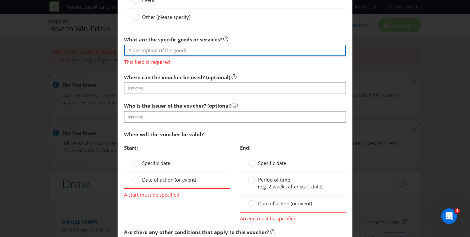
click at [217, 49] on input "text" at bounding box center [235, 50] width 222 height 11
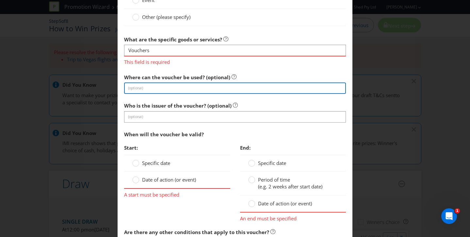
click at [193, 91] on section "Is this a voucher or a gift card? Voucher Gift Card What will the voucher be us…" at bounding box center [235, 64] width 222 height 385
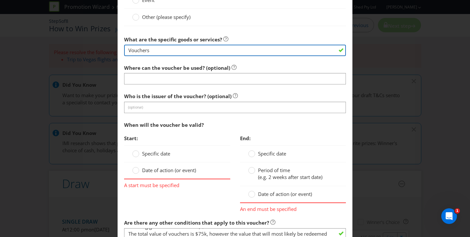
click at [129, 50] on input "Vouchers" at bounding box center [235, 50] width 222 height 11
type input "E-Vouchers"
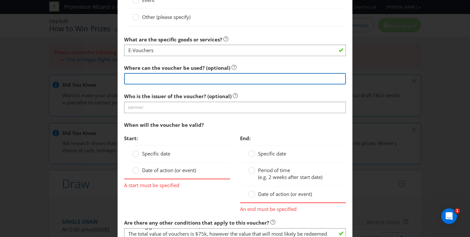
click at [144, 79] on input "text" at bounding box center [235, 78] width 222 height 11
type input "S"
type input "Online on the Menulog app for participating purchases"
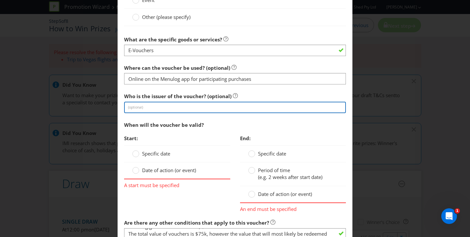
click at [158, 111] on input "text" at bounding box center [235, 107] width 222 height 11
type input "B"
type input "Participating brands as mentioned below"
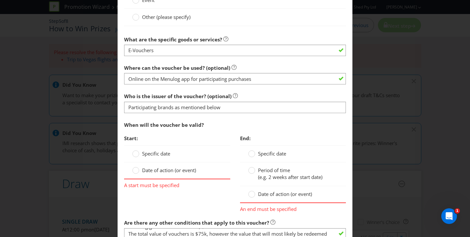
click at [233, 132] on div "When will the voucher be valid?" at bounding box center [235, 125] width 222 height 13
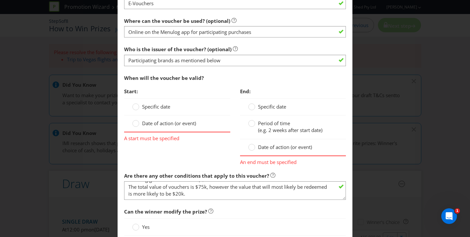
scroll to position [718, 0]
click at [172, 126] on label "Date of action (or event)" at bounding box center [164, 123] width 65 height 7
click at [0, 0] on input "Date of action (or event)" at bounding box center [0, 0] width 0 height 0
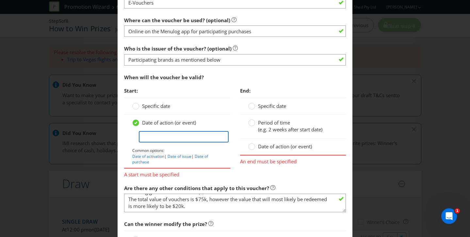
click at [170, 138] on input "text" at bounding box center [184, 136] width 90 height 11
click at [184, 157] on link "Date of issue" at bounding box center [180, 157] width 24 height 6
type input "Date of issue"
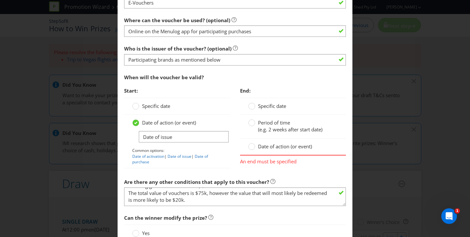
click at [232, 150] on div "Start: Specific date Date of action (or event) Date of issue Common options: Da…" at bounding box center [177, 129] width 116 height 91
click at [262, 147] on span "Date of action (or event)" at bounding box center [285, 146] width 54 height 7
click at [0, 0] on input "Date of action (or event)" at bounding box center [0, 0] width 0 height 0
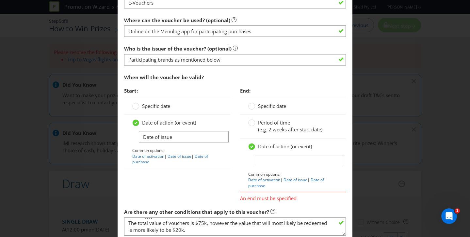
click at [263, 107] on span "Specific date" at bounding box center [272, 106] width 28 height 7
click at [0, 0] on input "Specific date" at bounding box center [0, 0] width 0 height 0
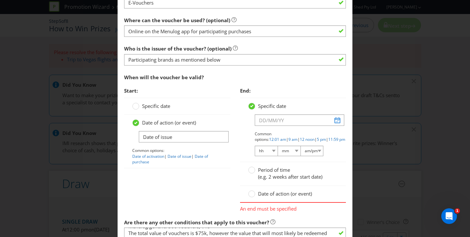
click at [262, 171] on span "Period of time" at bounding box center [274, 170] width 32 height 7
click at [0, 0] on input "Period of time (e.g. 2 weeks after start date)" at bounding box center [0, 0] width 0 height 0
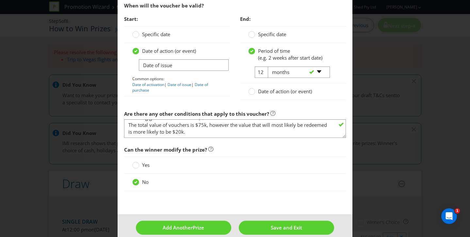
scroll to position [799, 0]
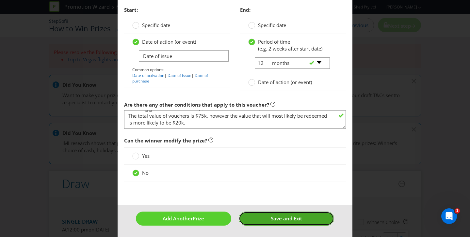
click at [284, 220] on span "Save and Exit" at bounding box center [286, 219] width 31 height 7
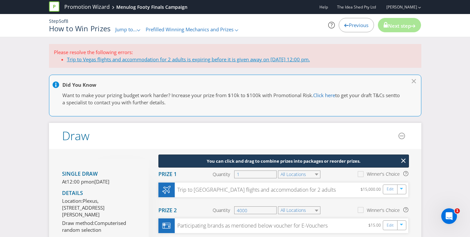
click at [285, 60] on span "Trip to Vegas flights and accommodation for 2 adults is expiring before it is g…" at bounding box center [188, 59] width 243 height 7
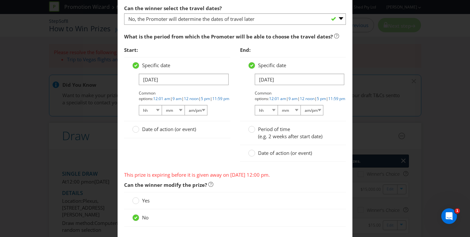
scroll to position [844, 0]
click at [162, 81] on input "[DATE]" at bounding box center [184, 78] width 90 height 11
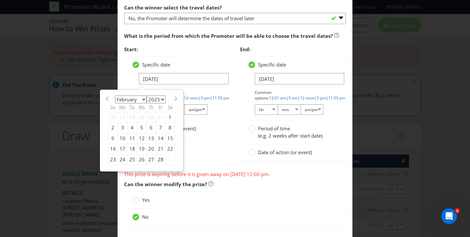
click at [161, 99] on select "2025 2026 2027 2028 2029 2030 2031 2032 2033 2034 2035" at bounding box center [156, 100] width 19 height 8
select select "2026"
click at [147, 96] on select "2025 2026 2027 2028 2029 2030 2031 2032 2033 2034 2035" at bounding box center [156, 100] width 19 height 8
click at [141, 148] on div "25" at bounding box center [141, 149] width 9 height 10
type input "[DATE]"
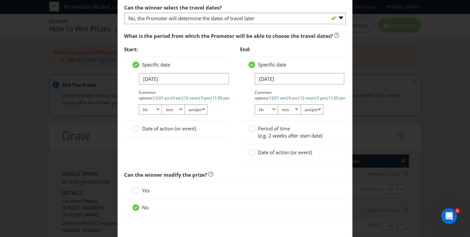
click at [242, 91] on div "Specific date [DATE] Common options: 12:01 am | 9 am | 12 noon | 5 pm | 11:59 p…" at bounding box center [293, 89] width 106 height 64
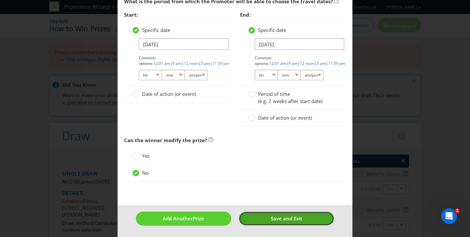
click at [280, 221] on span "Save and Exit" at bounding box center [286, 219] width 31 height 7
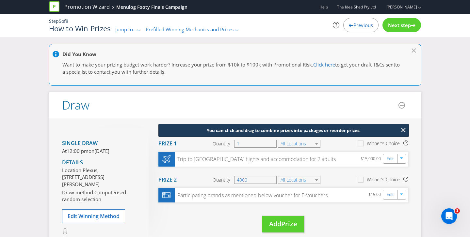
click at [428, 159] on div "Did You Know Want to make your prizing budget work harder? Increase your prize …" at bounding box center [235, 206] width 470 height 325
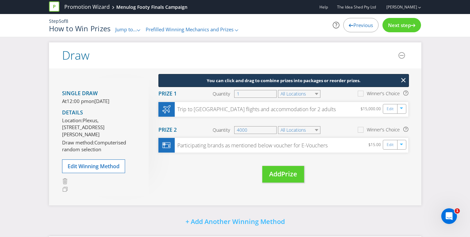
scroll to position [51, 0]
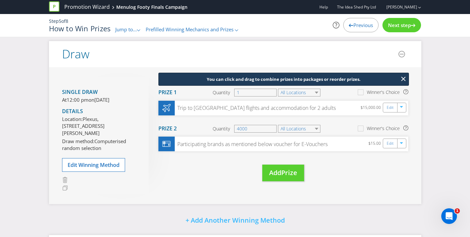
click at [401, 26] on span "Next step" at bounding box center [399, 25] width 23 height 7
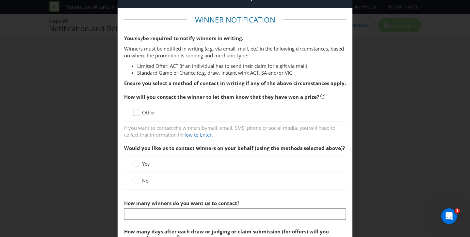
scroll to position [27, 0]
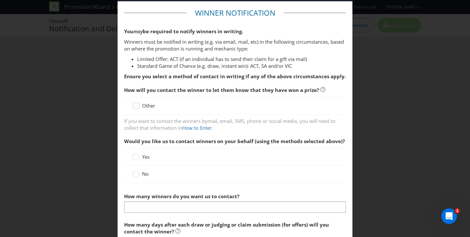
click at [173, 104] on div "Other" at bounding box center [235, 106] width 206 height 7
click at [136, 108] on icon at bounding box center [137, 108] width 10 height 10
click at [0, 0] on input "Other" at bounding box center [0, 0] width 0 height 0
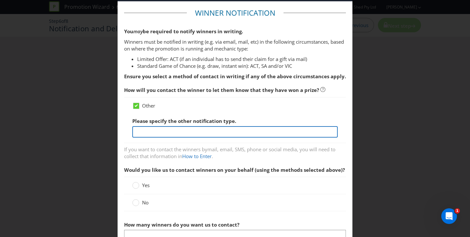
click at [155, 130] on input "text" at bounding box center [235, 131] width 206 height 11
click at [182, 131] on input "Via the Menulog + Section on the app" at bounding box center [235, 131] width 206 height 11
click at [175, 132] on input "Via the Menulog + section on the app" at bounding box center [235, 131] width 206 height 11
type input "Via the Menulog+ section on the app"
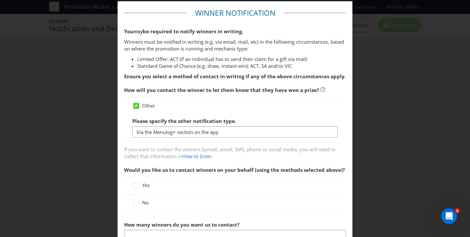
click at [251, 119] on div "Please specify the other notification type. Via the Menulog+ section on the app" at bounding box center [235, 127] width 206 height 24
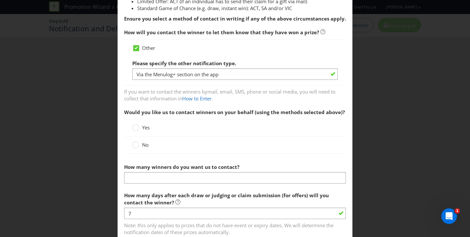
scroll to position [85, 0]
click at [181, 142] on div "No" at bounding box center [235, 144] width 206 height 7
click at [143, 144] on span "No" at bounding box center [145, 144] width 7 height 7
click at [0, 0] on input "No" at bounding box center [0, 0] width 0 height 0
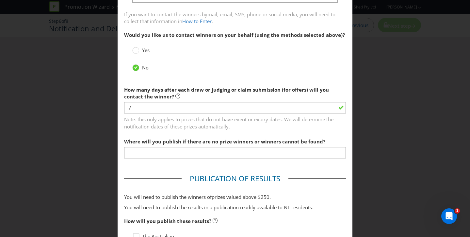
scroll to position [162, 0]
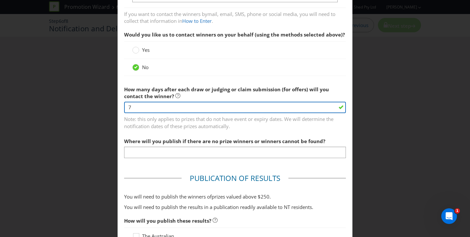
click at [135, 110] on input "7" at bounding box center [235, 107] width 222 height 11
type input "7"
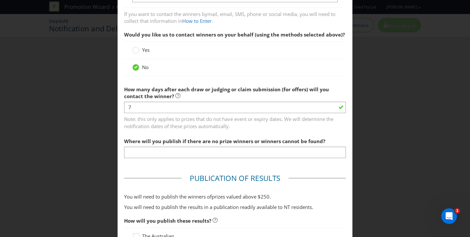
click at [141, 124] on span "Note: this only applies to prizes that do not have event or expiry dates. We wi…" at bounding box center [235, 122] width 222 height 16
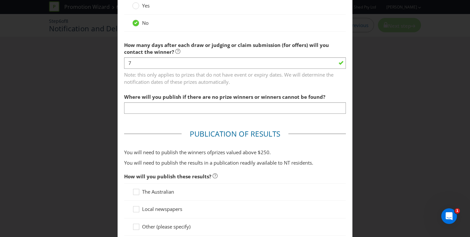
scroll to position [207, 0]
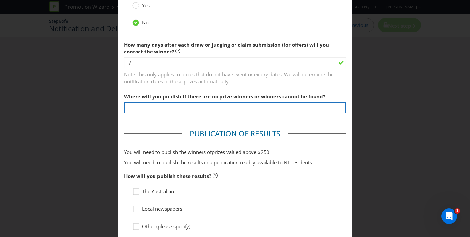
click at [148, 111] on input "text" at bounding box center [235, 107] width 222 height 11
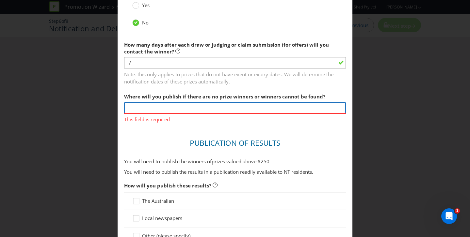
click at [143, 107] on input "text" at bounding box center [235, 107] width 222 height 11
type input "TBC"
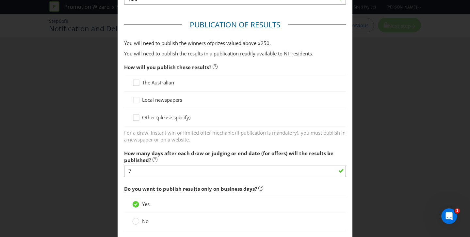
scroll to position [317, 0]
click at [136, 116] on div at bounding box center [136, 114] width 3 height 3
click at [0, 0] on input "Other (please specify)" at bounding box center [0, 0] width 0 height 0
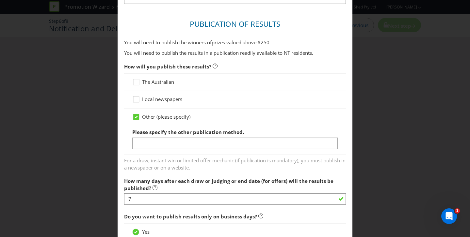
click at [148, 137] on div "Please specify the other publication method." at bounding box center [235, 138] width 206 height 24
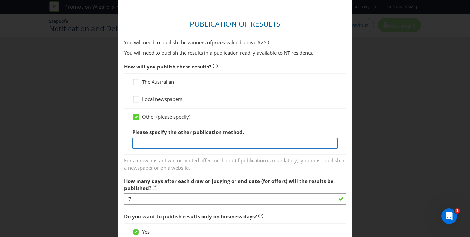
click at [145, 143] on input "text" at bounding box center [235, 143] width 206 height 11
type input "p"
type input "Menulog App (location tbc)"
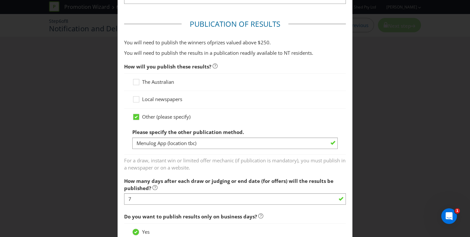
click at [210, 178] on span "How many days after each draw or judging or end date (for offers) will the resu…" at bounding box center [228, 184] width 209 height 13
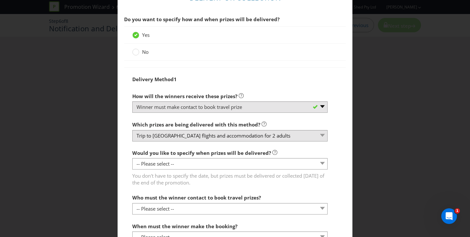
scroll to position [665, 0]
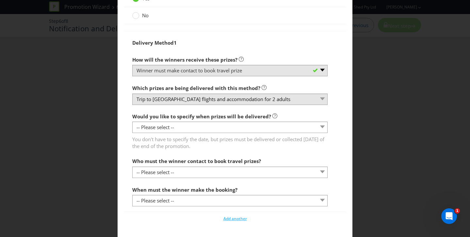
scroll to position [702, 0]
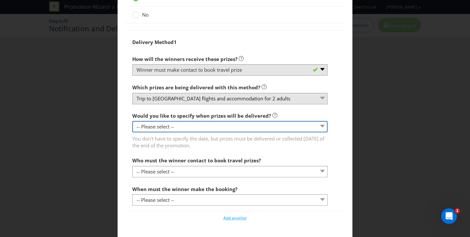
click at [154, 126] on select "-- Please select -- Yes, specific date (please specify) Yes, within a certain p…" at bounding box center [229, 126] width 195 height 11
select select "NO"
click at [132, 121] on select "-- Please select -- Yes, specific date (please specify) Yes, within a certain p…" at bounding box center [229, 126] width 195 height 11
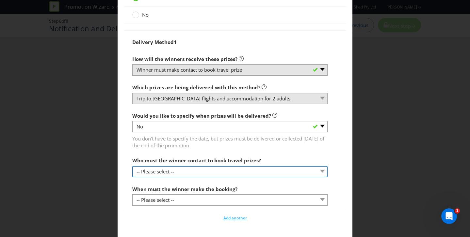
click at [158, 172] on select "-- Please select -- Promoter Travel supplier Agency Other (please specify)" at bounding box center [229, 171] width 195 height 11
click at [132, 166] on select "-- Please select -- Promoter Travel supplier Agency Other (please specify)" at bounding box center [229, 171] width 195 height 11
click at [161, 173] on select "-- Please select -- Promoter Travel supplier Agency Other (please specify)" at bounding box center [229, 171] width 195 height 11
select select "AGENCY"
click at [132, 166] on select "-- Please select -- Promoter Travel supplier Agency Other (please specify)" at bounding box center [229, 171] width 195 height 11
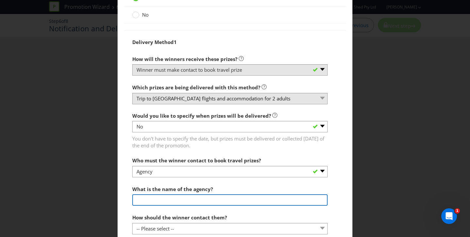
click at [168, 199] on input "text" at bounding box center [229, 200] width 195 height 11
type input "The Idea Shed"
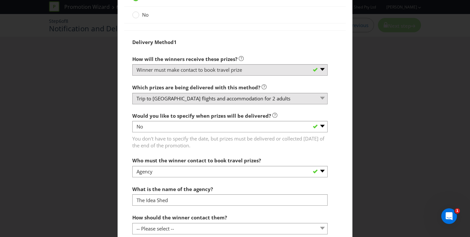
click at [254, 182] on div "Delivery Method 1 How will the winners receive these prizes? -- Please select -…" at bounding box center [235, 150] width 206 height 228
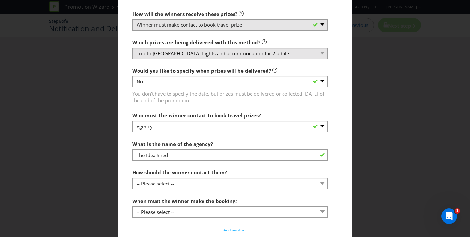
scroll to position [771, 0]
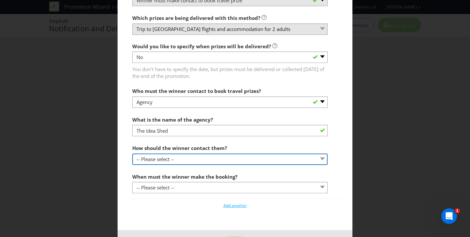
click at [247, 162] on select "-- Please select -- By phone (please specify) By email (please specify) Other (…" at bounding box center [229, 159] width 195 height 11
select select "EMAIL"
click at [132, 154] on select "-- Please select -- By phone (please specify) By email (please specify) Other (…" at bounding box center [229, 159] width 195 height 11
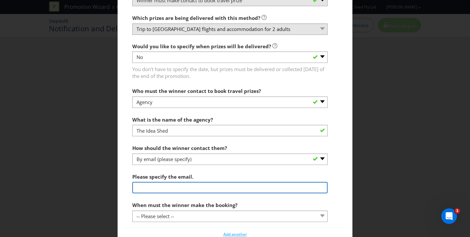
click at [214, 186] on input "text" at bounding box center [229, 187] width 195 height 11
type input "[EMAIL_ADDRESS][DOMAIN_NAME]"
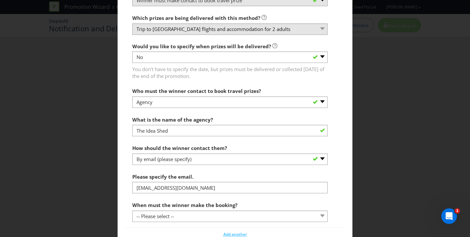
click at [344, 174] on div "Delivery Method 1 How will the winners receive these prizes? -- Please select -…" at bounding box center [235, 94] width 222 height 267
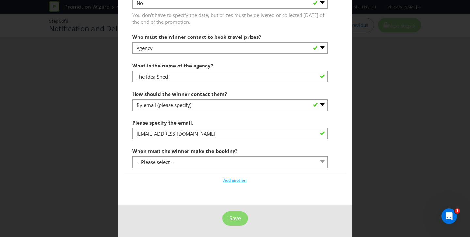
scroll to position [826, 0]
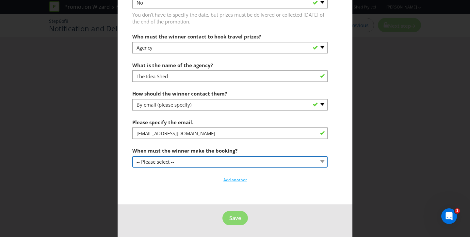
click at [308, 164] on select "-- Please select -- By a specific date (please specify) Within a certain period…" at bounding box center [229, 161] width 195 height 11
select select "WITHIN_PERIOD"
click at [132, 156] on select "-- Please select -- By a specific date (please specify) Within a certain period…" at bounding box center [229, 161] width 195 height 11
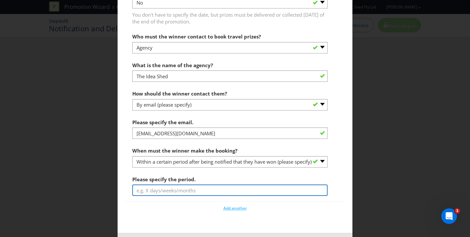
click at [275, 195] on input "text" at bounding box center [229, 190] width 195 height 11
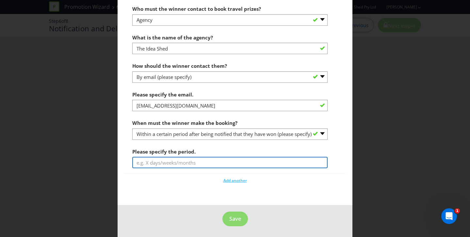
scroll to position [854, 0]
click at [167, 162] on input "[DATE] - /03/2026" at bounding box center [229, 162] width 195 height 11
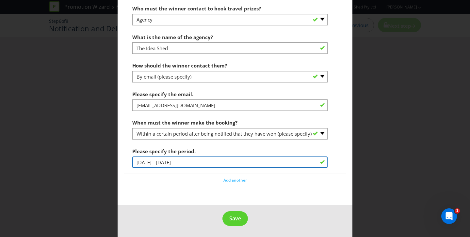
click at [165, 161] on input "[DATE] - [DATE]" at bounding box center [229, 162] width 195 height 11
click at [167, 161] on input "[DATE] - [DATE]" at bounding box center [229, 162] width 195 height 11
type input "[DATE] - [DATE]"
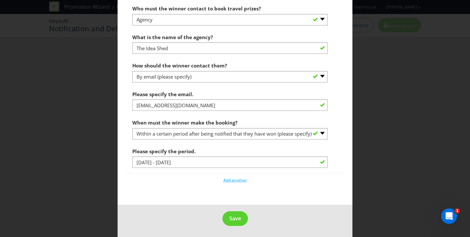
click at [234, 220] on span "Save" at bounding box center [235, 218] width 12 height 7
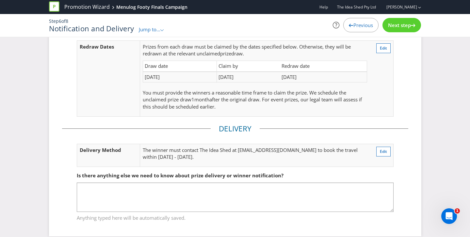
scroll to position [148, 0]
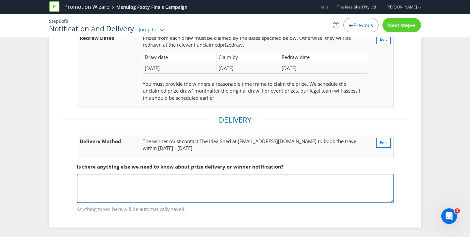
click at [308, 174] on textarea at bounding box center [235, 188] width 317 height 29
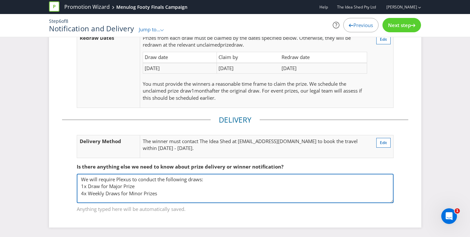
type textarea "We will require Plexus to conduct the following draws: 1x Draw for Major Prize …"
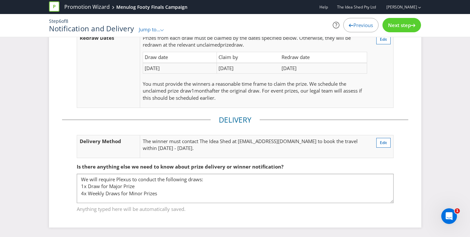
click at [398, 167] on fieldset "Is there anything else we need to know about prize delivery or winner notificat…" at bounding box center [235, 184] width 346 height 67
click at [396, 23] on span "Next step" at bounding box center [399, 25] width 23 height 7
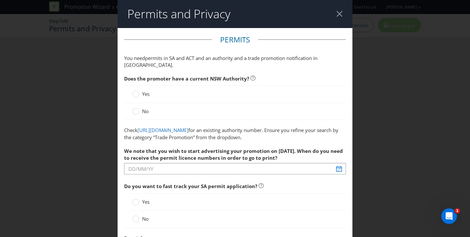
click at [266, 91] on div "Yes" at bounding box center [235, 94] width 206 height 7
click at [246, 91] on div "Yes" at bounding box center [235, 94] width 206 height 7
click at [148, 91] on span "Yes" at bounding box center [146, 94] width 8 height 7
click at [0, 0] on input "Yes" at bounding box center [0, 0] width 0 height 0
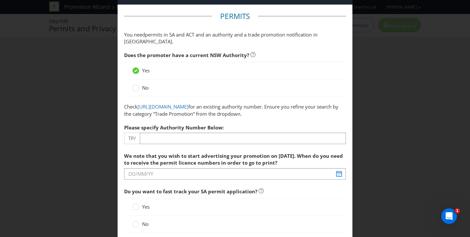
scroll to position [25, 0]
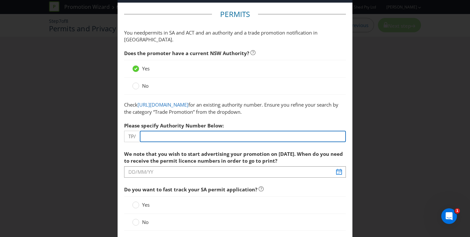
click at [182, 136] on input "number" at bounding box center [243, 136] width 206 height 11
type input "-8"
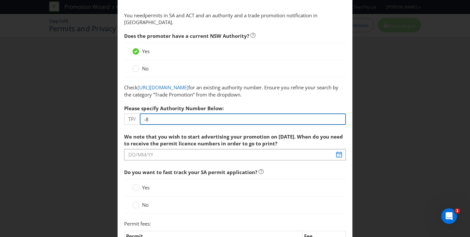
scroll to position [42, 0]
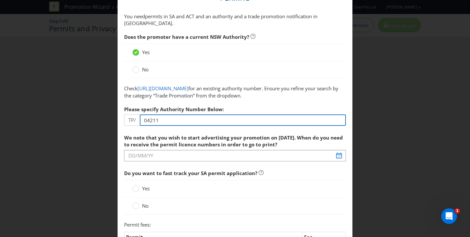
type input "04211"
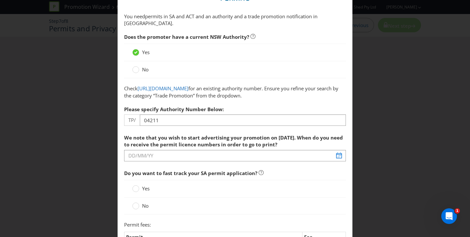
click at [267, 110] on div "Please specify Authority Number Below: TP/ 04211" at bounding box center [235, 115] width 222 height 24
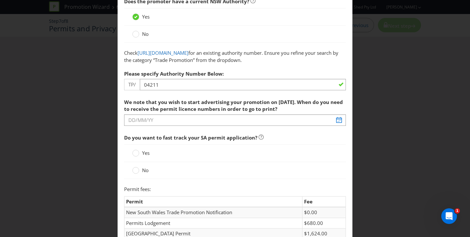
scroll to position [80, 0]
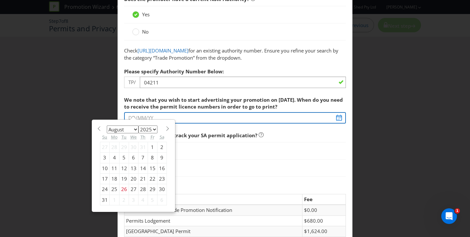
click at [305, 118] on input "text" at bounding box center [235, 117] width 222 height 11
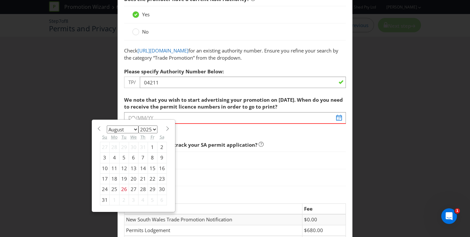
click at [300, 103] on span "We note that you wish to start advertising your promotion on [DATE]. When do yo…" at bounding box center [233, 103] width 219 height 13
click at [319, 101] on span "We note that you wish to start advertising your promotion on [DATE]. When do yo…" at bounding box center [233, 103] width 219 height 13
click at [122, 200] on div "2" at bounding box center [123, 200] width 9 height 10
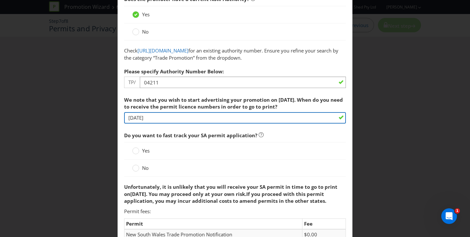
click at [155, 118] on input "[DATE]" at bounding box center [235, 117] width 222 height 11
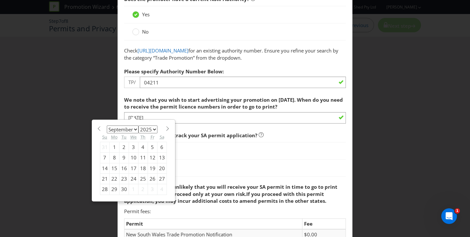
click at [150, 146] on div "5" at bounding box center [152, 147] width 9 height 10
type input "[DATE]"
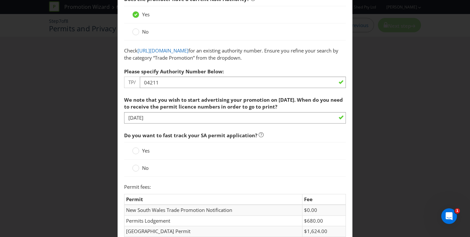
click at [223, 127] on span "We note that you wish to start advertising your promotion on [DATE]. When do yo…" at bounding box center [235, 136] width 222 height 87
click at [143, 151] on span "Yes" at bounding box center [146, 151] width 8 height 7
click at [0, 0] on input "Yes" at bounding box center [0, 0] width 0 height 0
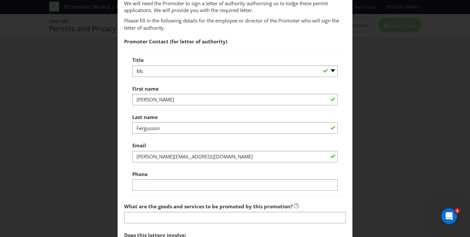
scroll to position [442, 0]
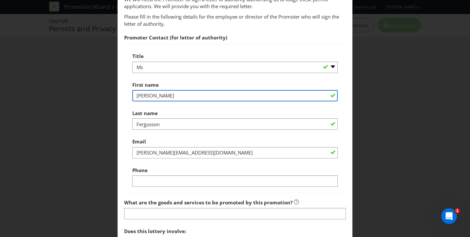
drag, startPoint x: 168, startPoint y: 97, endPoint x: 106, endPoint y: 97, distance: 62.1
click at [106, 97] on div "Permits and Privacy Permits You need permits in SA and ACT and an authority and…" at bounding box center [235, 118] width 470 height 237
type input "Mia"
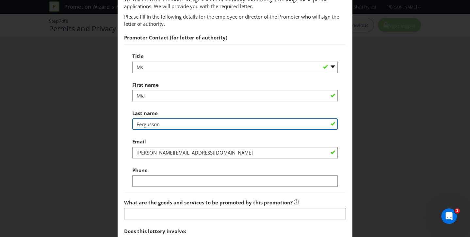
drag, startPoint x: 167, startPoint y: 122, endPoint x: 95, endPoint y: 120, distance: 72.2
click at [95, 120] on div "Permits and Privacy Permits You need permits in SA and ACT and an authority and…" at bounding box center [235, 118] width 470 height 237
type input "Gall"
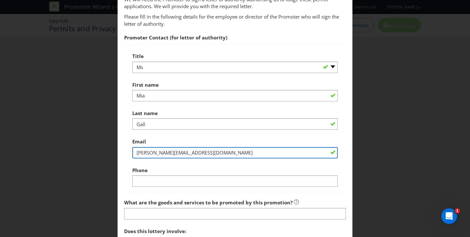
click at [211, 155] on input "[PERSON_NAME][EMAIL_ADDRESS][DOMAIN_NAME]" at bounding box center [235, 152] width 206 height 11
drag, startPoint x: 175, startPoint y: 153, endPoint x: 132, endPoint y: 152, distance: 42.8
click at [132, 152] on input "[PERSON_NAME][EMAIL_ADDRESS][DOMAIN_NAME]" at bounding box center [235, 152] width 206 height 11
type input "[EMAIL_ADDRESS][DOMAIN_NAME]"
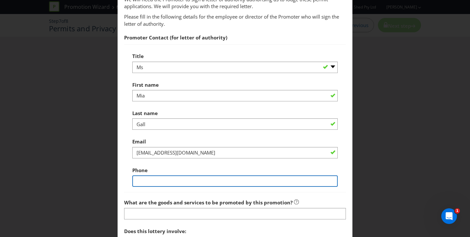
click at [150, 180] on input "text" at bounding box center [235, 181] width 206 height 11
type input "0411666635"
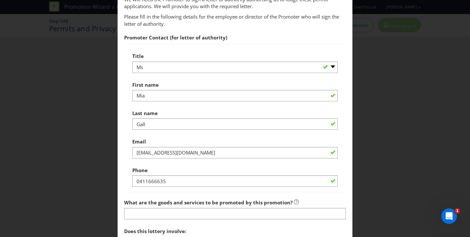
click at [112, 187] on div "Permits and Privacy Permits You need permits in SA and ACT and an authority and…" at bounding box center [235, 118] width 470 height 237
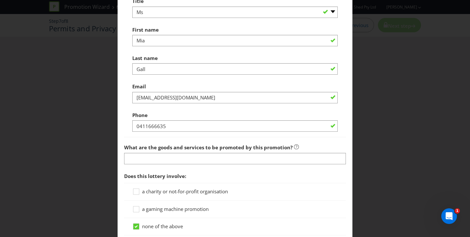
scroll to position [498, 0]
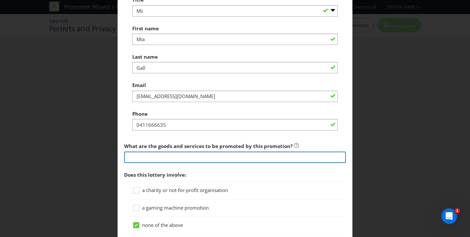
click at [158, 157] on input "text" at bounding box center [235, 157] width 222 height 11
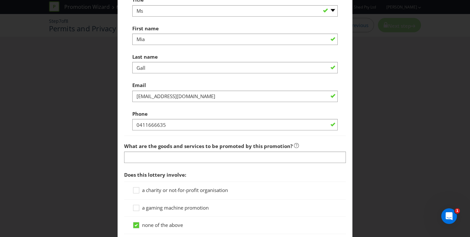
click at [120, 150] on main "Permits You need permits in SA and ACT and an authority and a trade promotion n…" at bounding box center [235, 8] width 235 height 956
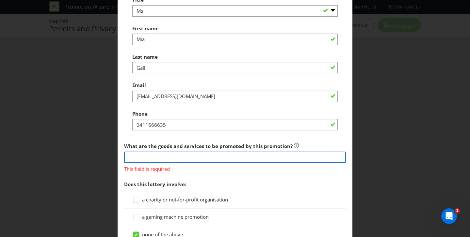
click at [136, 158] on input "text" at bounding box center [235, 157] width 222 height 11
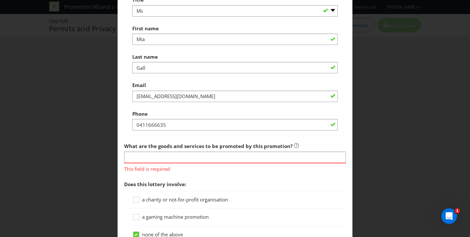
click at [125, 126] on div "Title -- Please select -- Mr Ms Mrs [PERSON_NAME] [PERSON_NAME] (please specify…" at bounding box center [235, 62] width 222 height 148
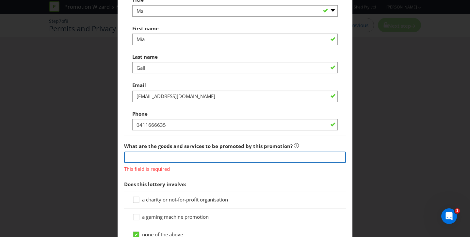
click at [127, 154] on input "text" at bounding box center [235, 157] width 222 height 11
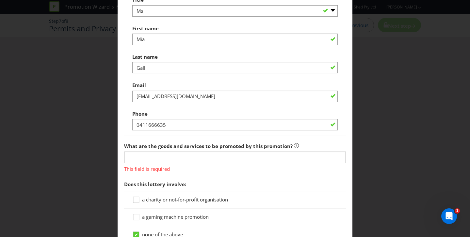
click at [116, 136] on div "Permits and Privacy Permits You need permits in SA and ACT and an authority and…" at bounding box center [235, 118] width 470 height 237
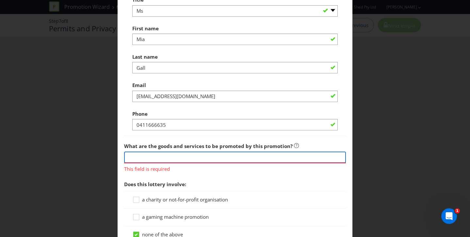
click at [141, 155] on input "text" at bounding box center [235, 157] width 222 height 11
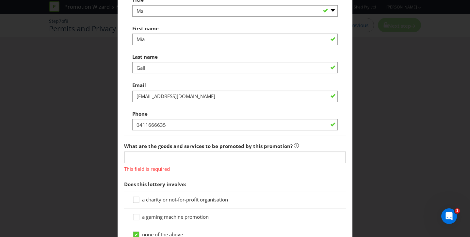
click at [123, 135] on main "Permits You need permits in SA and ACT and an authority and a trade promotion n…" at bounding box center [235, 13] width 235 height 966
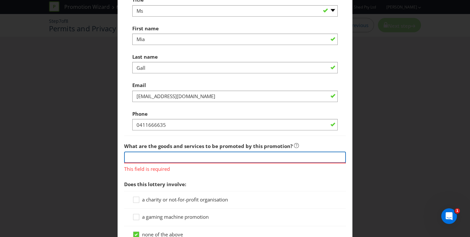
click at [147, 159] on input "text" at bounding box center [235, 157] width 222 height 11
click at [148, 154] on input "text" at bounding box center [235, 157] width 222 height 11
type input "Menulog orders"
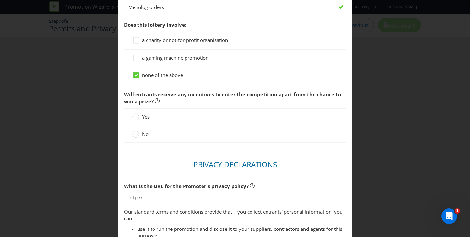
scroll to position [649, 0]
click at [162, 140] on div "No" at bounding box center [235, 133] width 222 height 17
click at [151, 136] on div "No" at bounding box center [235, 133] width 206 height 7
click at [140, 134] on label "No" at bounding box center [141, 133] width 18 height 7
click at [0, 0] on input "No" at bounding box center [0, 0] width 0 height 0
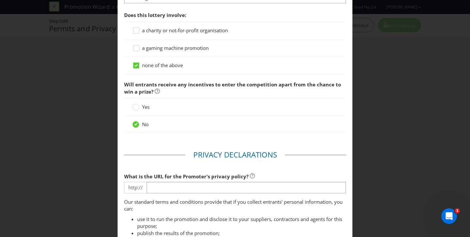
scroll to position [662, 0]
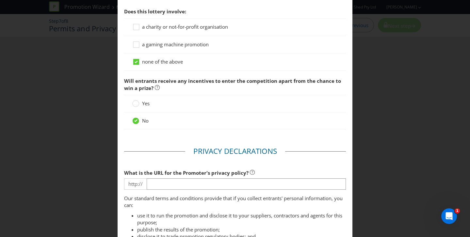
click at [139, 99] on div "Yes" at bounding box center [235, 103] width 222 height 17
click at [138, 101] on icon at bounding box center [135, 103] width 7 height 7
click at [0, 0] on input "Yes" at bounding box center [0, 0] width 0 height 0
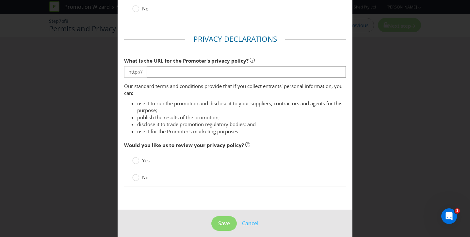
scroll to position [780, 0]
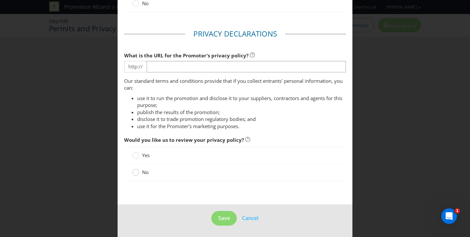
click at [137, 170] on div at bounding box center [135, 170] width 3 height 3
click at [0, 0] on input "No" at bounding box center [0, 0] width 0 height 0
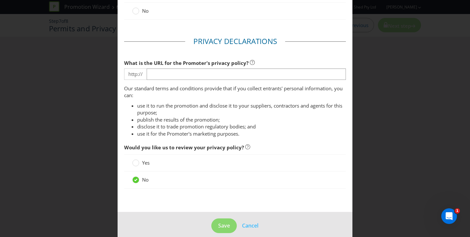
scroll to position [770, 0]
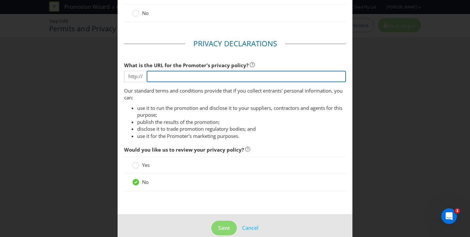
click at [218, 74] on input "text" at bounding box center [247, 76] width 200 height 11
paste input "[URL][DOMAIN_NAME][DOMAIN_NAME][EMAIL_ADDRESS][DOMAIN_NAME]"
type input "[URL][DOMAIN_NAME][DOMAIN_NAME][EMAIL_ADDRESS][DOMAIN_NAME]"
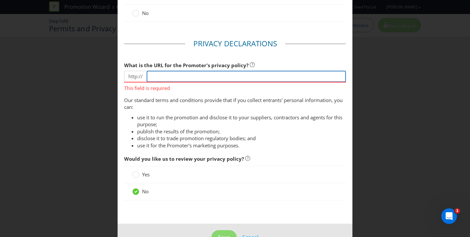
paste input "[URL][DOMAIN_NAME]"
click at [167, 73] on input "[URL][DOMAIN_NAME]" at bounding box center [247, 76] width 200 height 11
type input "[DOMAIN_NAME][URL]"
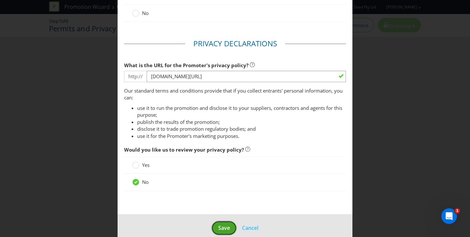
click at [225, 227] on span "Save" at bounding box center [224, 228] width 12 height 7
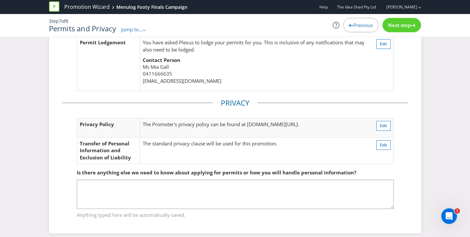
scroll to position [215, 0]
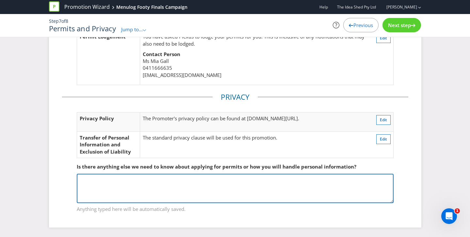
click at [303, 192] on textarea at bounding box center [235, 188] width 317 height 29
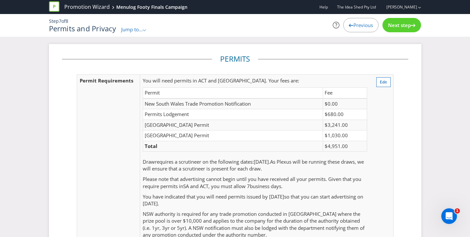
click at [144, 30] on icon ".st0{fill-rule:evenodd;clip-rule:evenodd;}" at bounding box center [144, 30] width 3 height 2
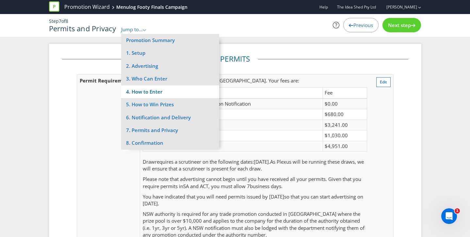
click at [156, 92] on li "4. How to Enter" at bounding box center [170, 92] width 98 height 13
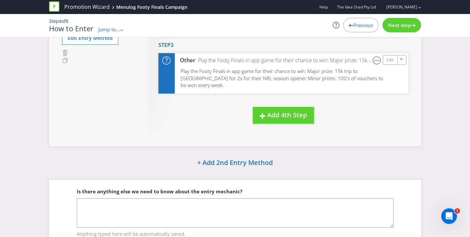
scroll to position [218, 0]
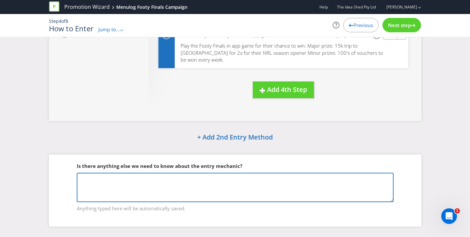
click at [213, 178] on textarea at bounding box center [235, 187] width 317 height 29
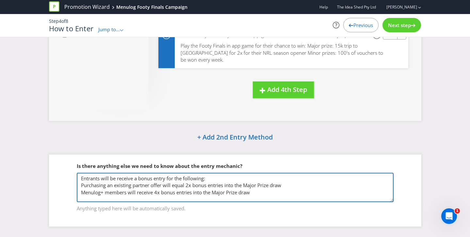
scroll to position [1, 0]
click at [164, 178] on textarea "Entrants will be receive a bonus entry for the following: Purchasing an existin…" at bounding box center [235, 187] width 317 height 29
click at [286, 176] on textarea "Entrants will be receive a bonus entry for the following: Purchasing an existin…" at bounding box center [235, 187] width 317 height 29
click at [157, 184] on textarea "Entrants will be receive a bonus entry for the following: Purchasing an existin…" at bounding box center [235, 187] width 317 height 29
click at [193, 183] on textarea "Entrants will be receive a bonus entry for the following: Purchasing an existin…" at bounding box center [235, 187] width 317 height 29
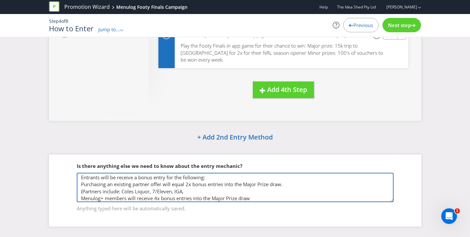
click at [157, 184] on textarea "Entrants will be receive a bonus entry for the following: Purchasing an existin…" at bounding box center [235, 187] width 317 height 29
click at [199, 183] on textarea "Entrants will be receive a bonus entry for the following: Purchasing an existin…" at bounding box center [235, 187] width 317 height 29
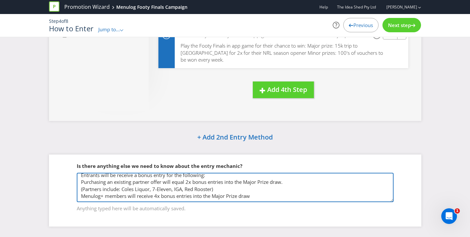
scroll to position [10, 0]
click at [243, 188] on textarea "Entrants will be receive a bonus entry for the following: Purchasing an existin…" at bounding box center [235, 187] width 317 height 29
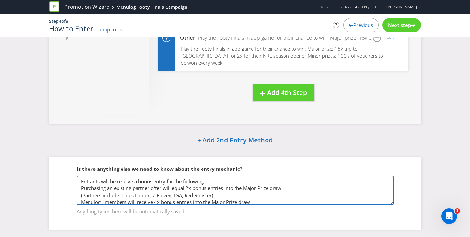
scroll to position [3, 0]
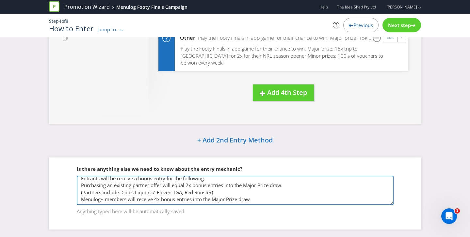
type textarea "Entrants will be receive a bonus entry for the following: Purchasing an existin…"
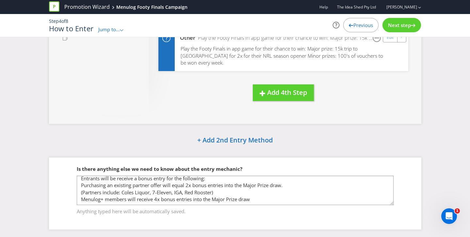
click at [400, 27] on span "Next step" at bounding box center [399, 25] width 23 height 7
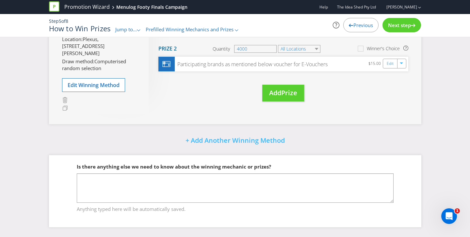
click at [124, 28] on span "Jump to..." at bounding box center [126, 29] width 22 height 7
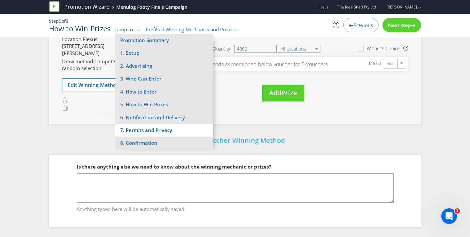
click at [141, 126] on li "7. Permits and Privacy" at bounding box center [164, 130] width 98 height 13
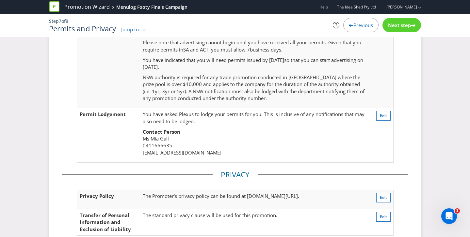
scroll to position [215, 0]
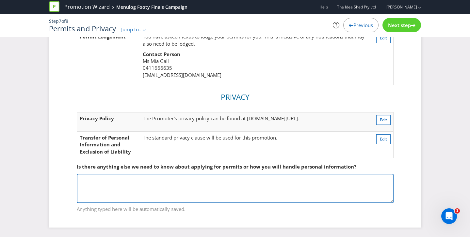
click at [174, 187] on textarea at bounding box center [235, 188] width 317 height 29
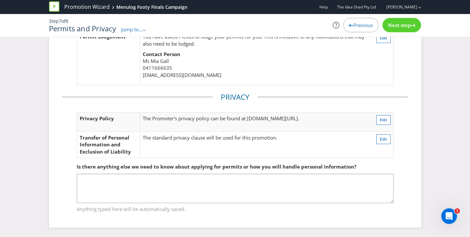
click at [402, 24] on span "Next step" at bounding box center [399, 25] width 23 height 7
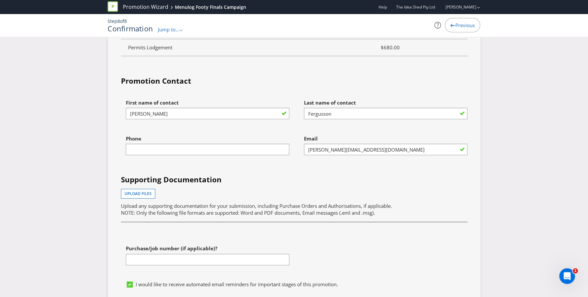
scroll to position [2274, 0]
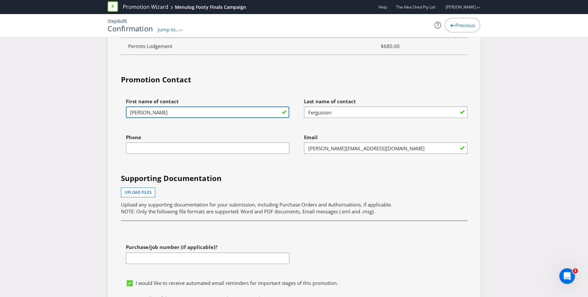
drag, startPoint x: 169, startPoint y: 94, endPoint x: 95, endPoint y: 94, distance: 73.2
type input "Mia"
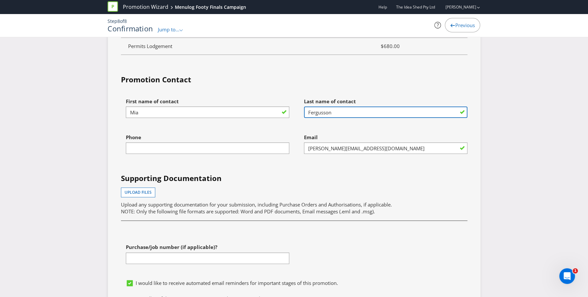
drag, startPoint x: 339, startPoint y: 90, endPoint x: 256, endPoint y: 90, distance: 82.6
click at [256, 95] on div "First name of contact [PERSON_NAME] Last name of contact [PERSON_NAME] Phone Em…" at bounding box center [294, 186] width 356 height 182
drag, startPoint x: 348, startPoint y: 93, endPoint x: 288, endPoint y: 87, distance: 60.1
click at [288, 95] on div "First name of contact [PERSON_NAME] Last name of contact [PERSON_NAME] Phone Em…" at bounding box center [294, 186] width 356 height 182
type input "Gall"
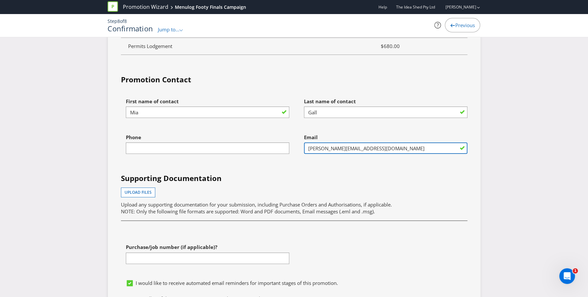
drag, startPoint x: 395, startPoint y: 131, endPoint x: 277, endPoint y: 128, distance: 118.3
click at [277, 128] on div "First name of contact [PERSON_NAME] Last name of contact [PERSON_NAME] Phone Em…" at bounding box center [294, 186] width 356 height 182
click at [325, 152] on div "First name of contact [PERSON_NAME] Last name of contact [PERSON_NAME] Phone Em…" at bounding box center [294, 186] width 356 height 182
click at [382, 142] on input "[EMAIL_ADDRESS][DOMAIN_NAME]" at bounding box center [385, 147] width 163 height 11
type input "[EMAIL_ADDRESS][DOMAIN_NAME]"
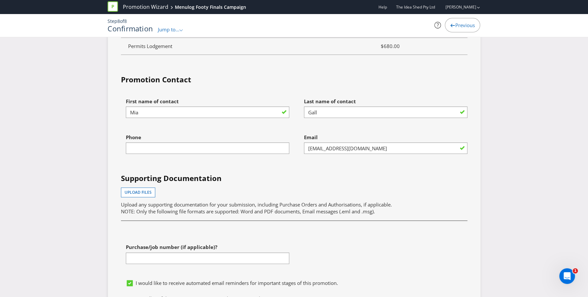
click at [389, 173] on h4 "Supporting Documentation" at bounding box center [294, 178] width 346 height 10
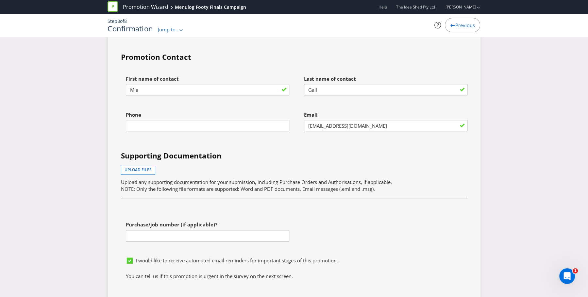
scroll to position [2298, 0]
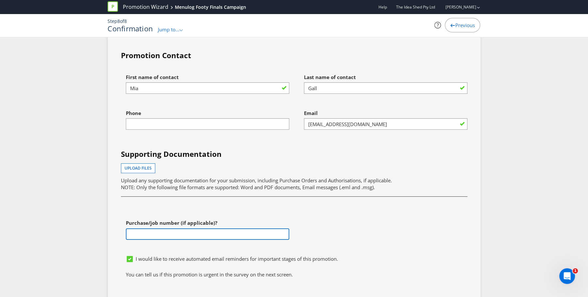
click at [154, 228] on input "text" at bounding box center [207, 233] width 163 height 11
type input "MEN0001"
click at [320, 237] on div "I would like to receive automated email reminders for important stages of this …" at bounding box center [294, 261] width 346 height 19
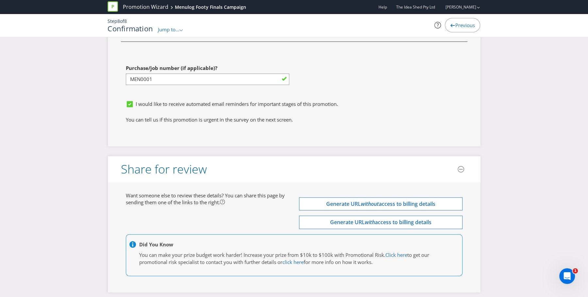
scroll to position [2462, 0]
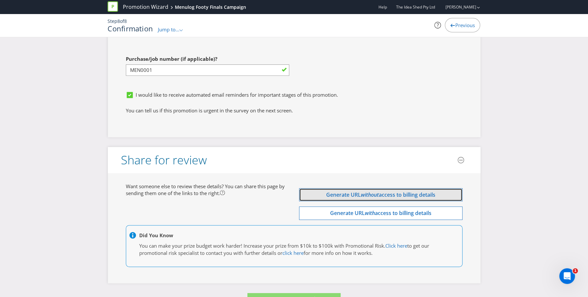
click at [433, 191] on span "access to billing details" at bounding box center [407, 194] width 57 height 7
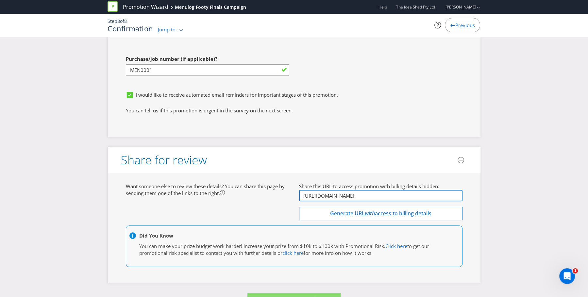
click at [373, 190] on input "[URL][DOMAIN_NAME]" at bounding box center [380, 195] width 163 height 11
click at [301, 237] on span "Process Promotion" at bounding box center [294, 299] width 60 height 9
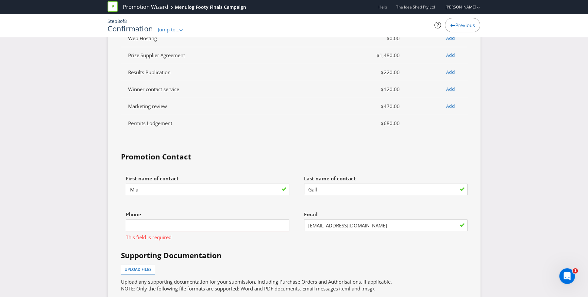
scroll to position [2240, 0]
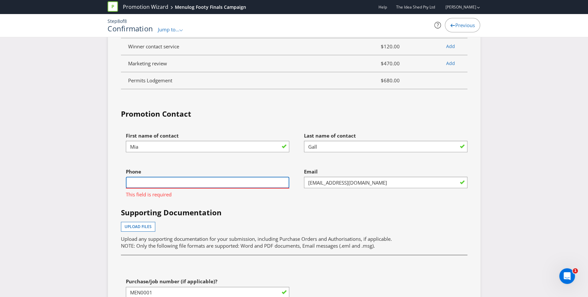
click at [236, 177] on input "text" at bounding box center [207, 182] width 163 height 11
type input "0411666635"
click at [424, 207] on h4 "Supporting Documentation" at bounding box center [294, 212] width 346 height 10
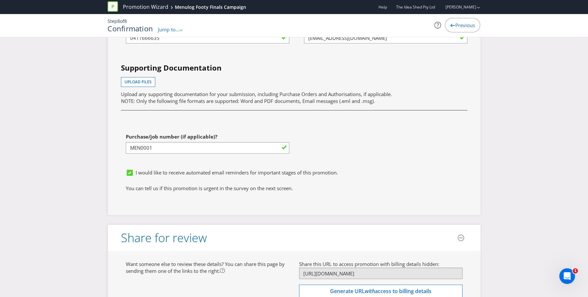
scroll to position [2463, 0]
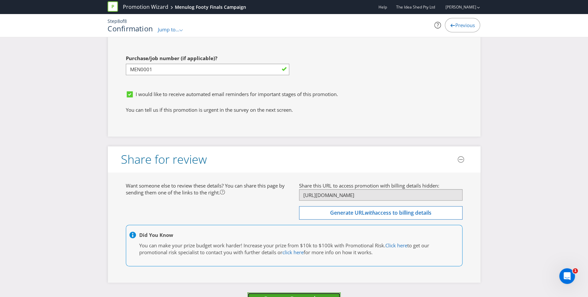
click at [287, 237] on span "Process Promotion" at bounding box center [294, 298] width 60 height 9
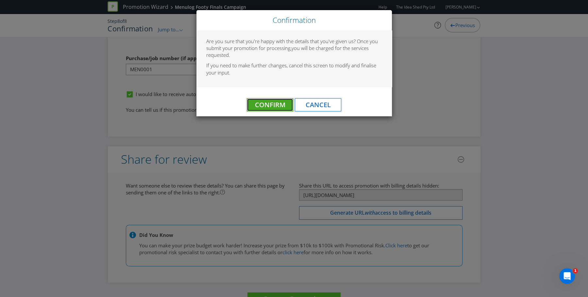
click at [267, 103] on span "Confirm" at bounding box center [270, 104] width 30 height 9
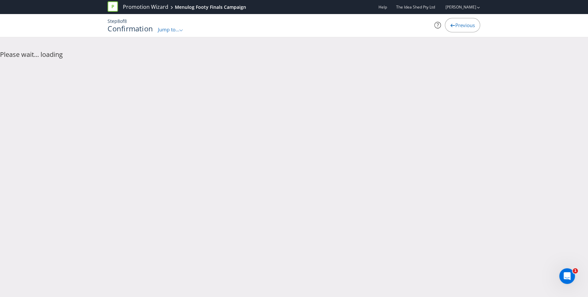
scroll to position [0, 0]
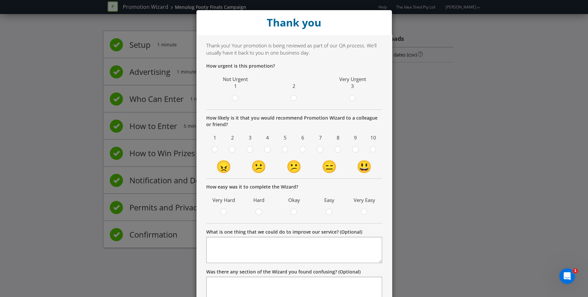
click at [384, 16] on div "Thank you" at bounding box center [293, 22] width 195 height 25
click at [422, 153] on div "Thank you Thank you! Your promotion is being reviewed as part of our QA process…" at bounding box center [294, 148] width 588 height 297
click at [339, 190] on div "How easy was it to complete the Wizard? Very Hard Hard Okay Easy Very Easy" at bounding box center [294, 204] width 176 height 40
click at [51, 92] on div "Thank you Thank you! Your promotion is being reviewed as part of our QA process…" at bounding box center [294, 148] width 588 height 297
click at [351, 99] on circle at bounding box center [352, 98] width 6 height 6
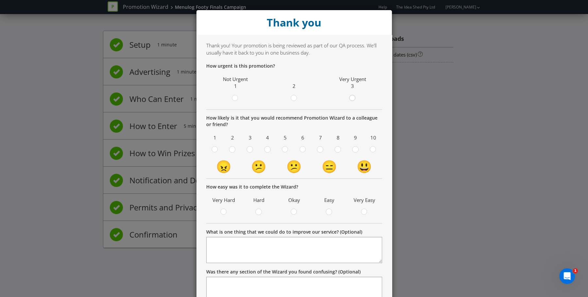
click at [0, 0] on input "radio" at bounding box center [0, 0] width 0 height 0
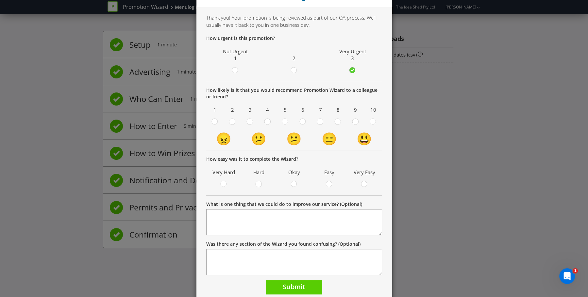
scroll to position [38, 0]
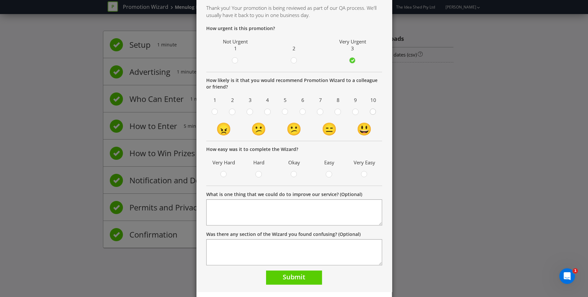
click at [372, 113] on circle at bounding box center [373, 112] width 6 height 6
click at [0, 0] on input "radio" at bounding box center [0, 0] width 0 height 0
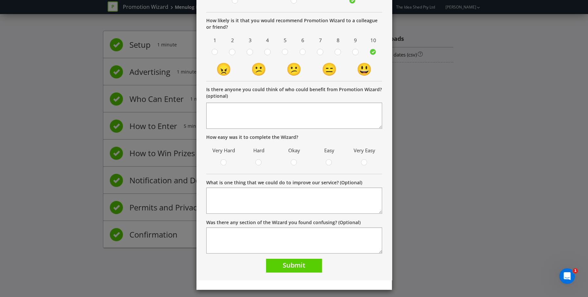
scroll to position [98, 0]
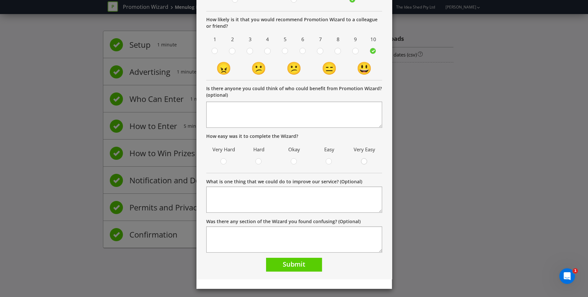
click at [365, 162] on circle at bounding box center [364, 161] width 6 height 6
click at [0, 0] on input "radio" at bounding box center [0, 0] width 0 height 0
click at [291, 237] on span "Submit" at bounding box center [294, 264] width 23 height 9
